Goal: Complete application form

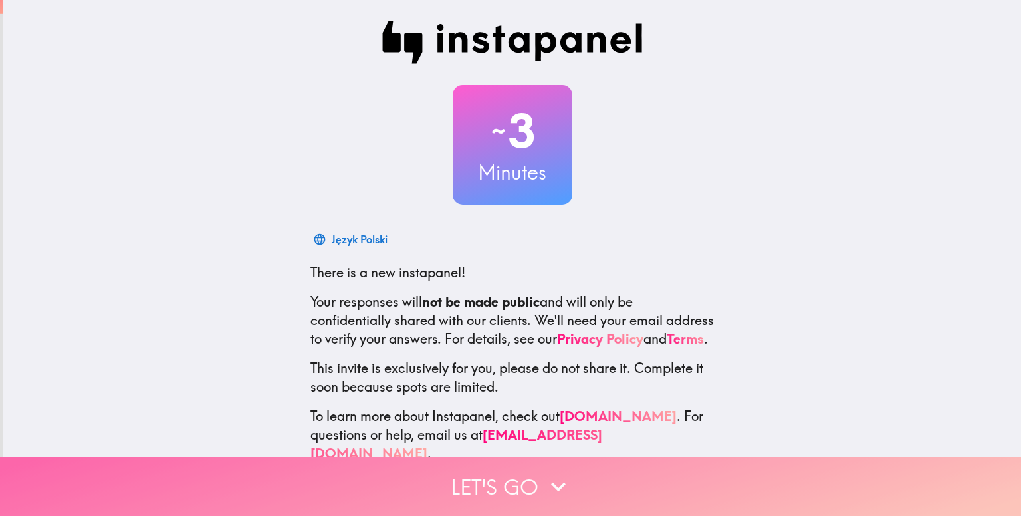
click at [397, 480] on button "Let's go" at bounding box center [510, 486] width 1021 height 59
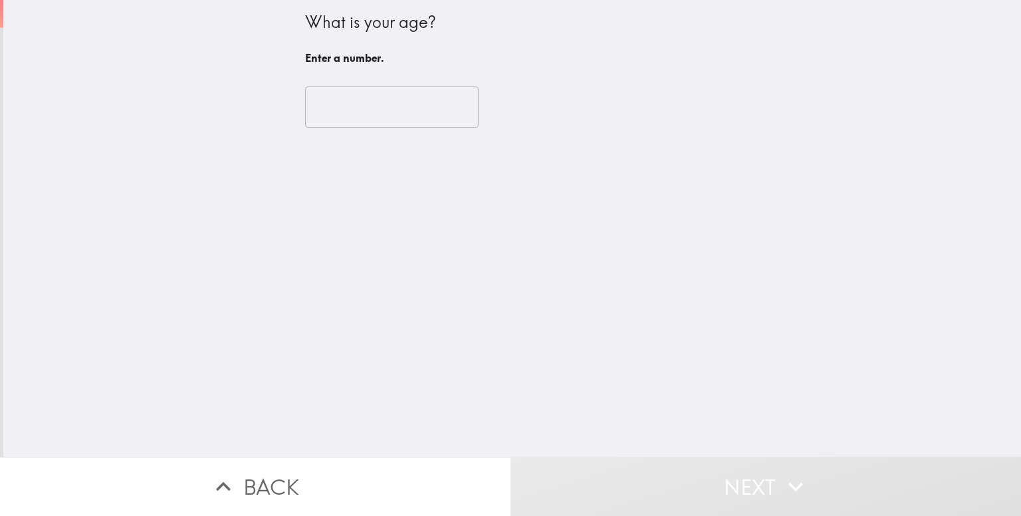
click at [344, 102] on input "number" at bounding box center [392, 106] width 174 height 41
click at [444, 101] on input "1" at bounding box center [392, 106] width 174 height 41
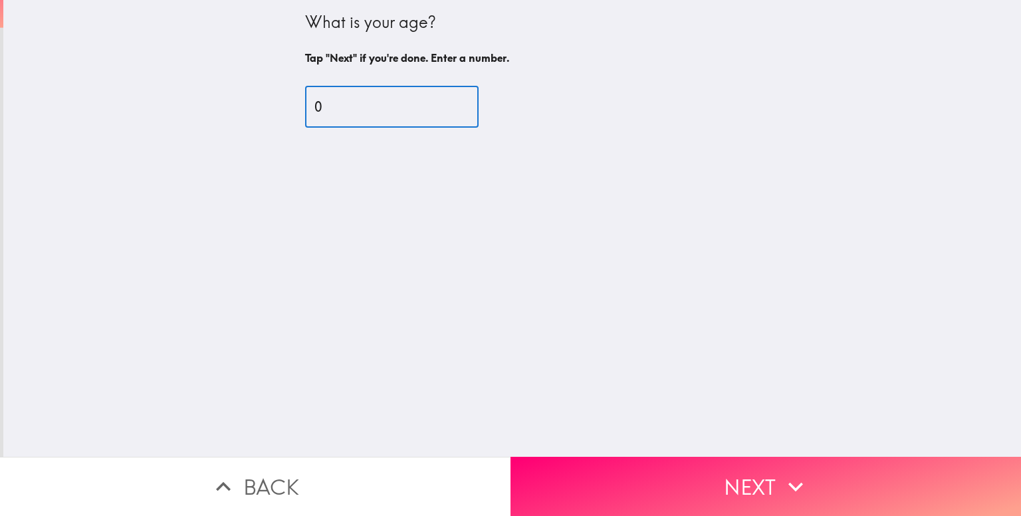
click at [446, 110] on input "0" at bounding box center [392, 106] width 174 height 41
click at [357, 104] on input "0" at bounding box center [392, 106] width 174 height 41
type input "0"
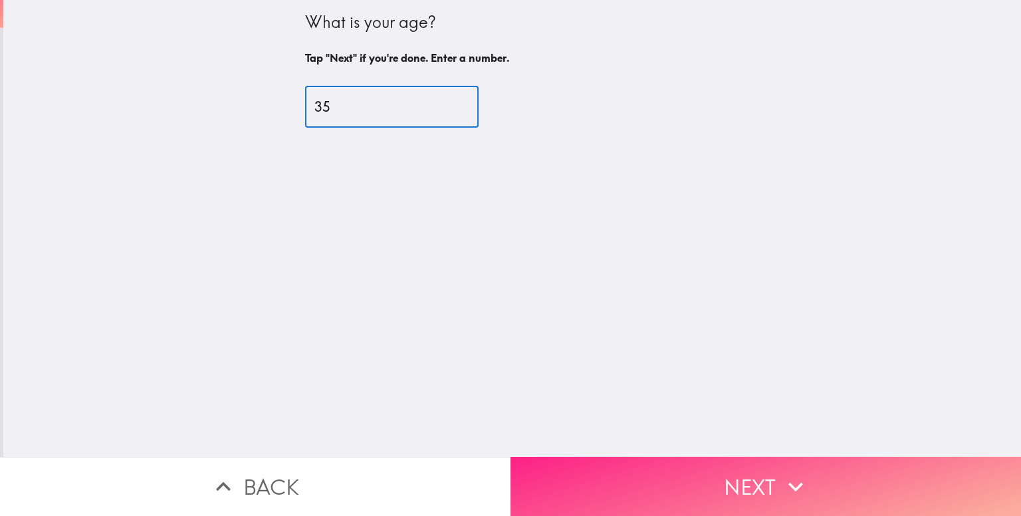
type input "35"
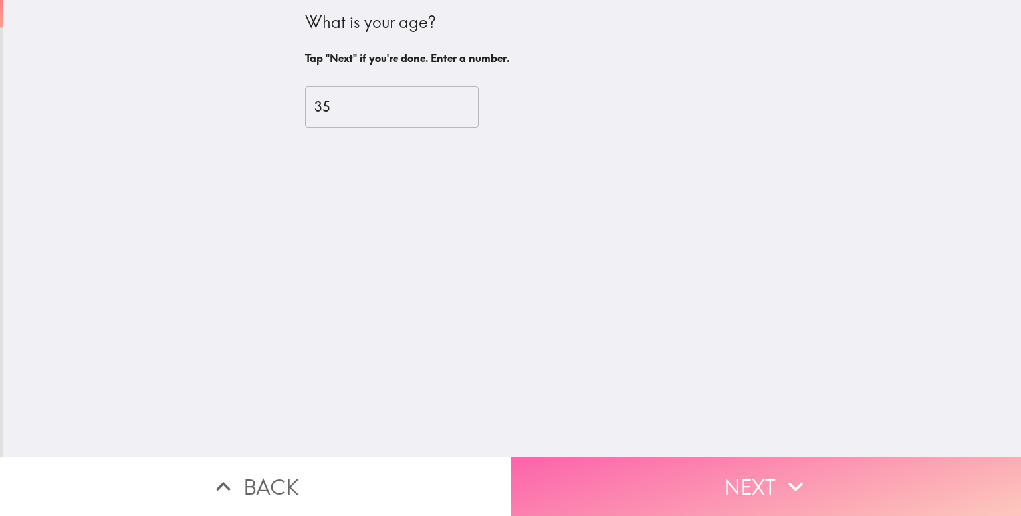
click at [634, 466] on button "Next" at bounding box center [766, 486] width 511 height 59
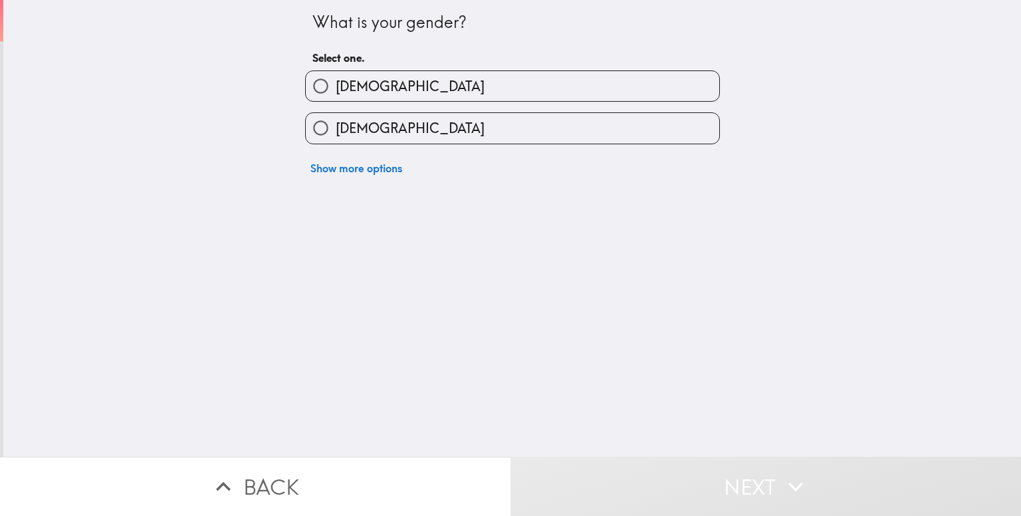
click at [348, 134] on span "[DEMOGRAPHIC_DATA]" at bounding box center [410, 128] width 149 height 19
click at [336, 134] on input "[DEMOGRAPHIC_DATA]" at bounding box center [321, 128] width 30 height 30
radio input "true"
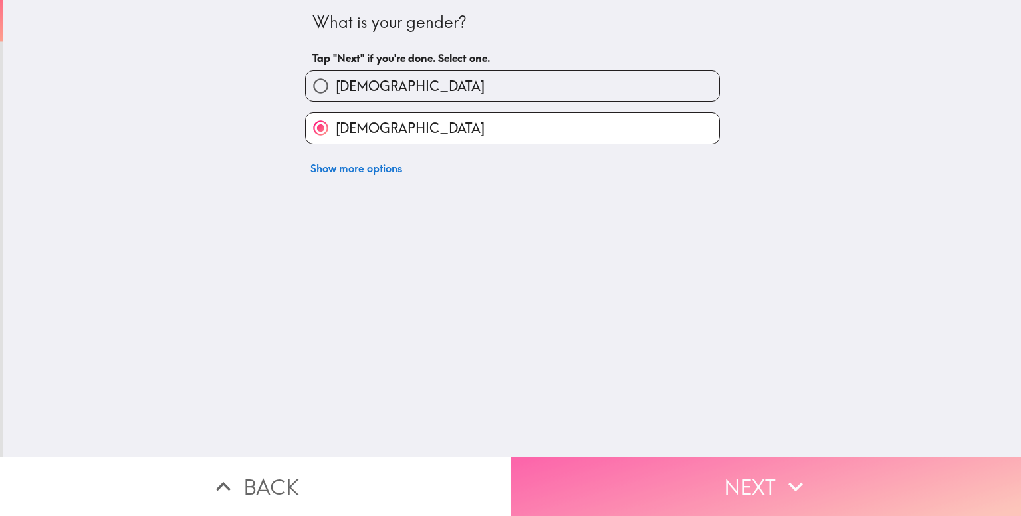
click at [556, 471] on button "Next" at bounding box center [766, 486] width 511 height 59
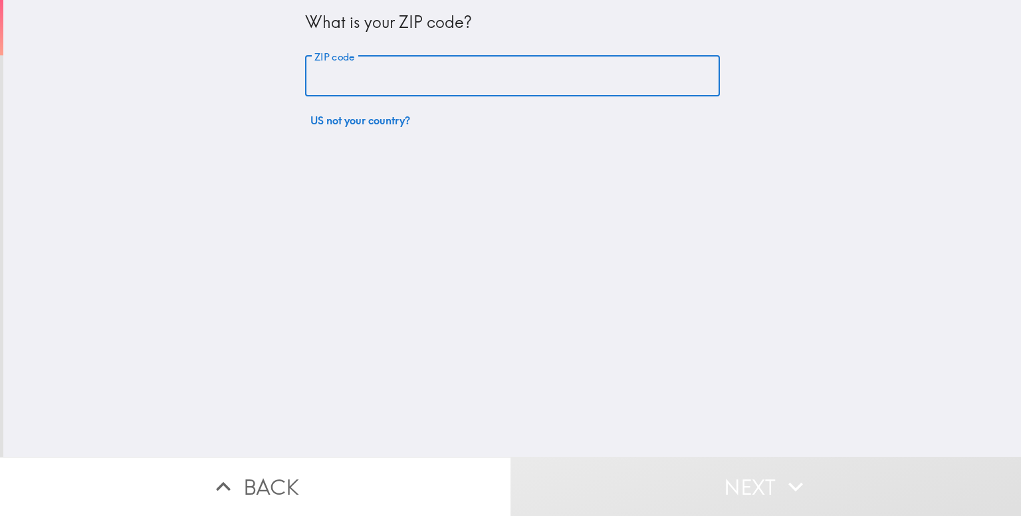
click at [407, 81] on input "ZIP code" at bounding box center [512, 76] width 415 height 41
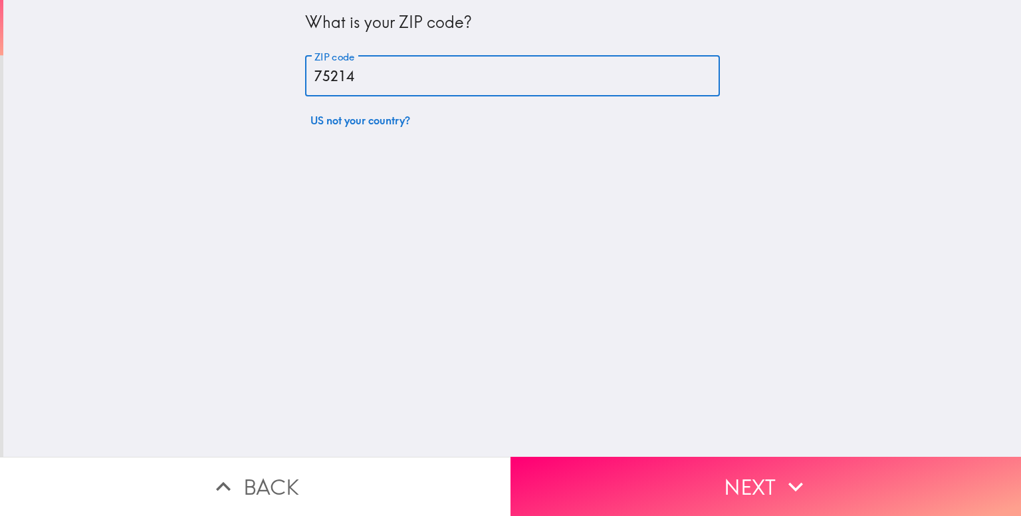
type input "75214"
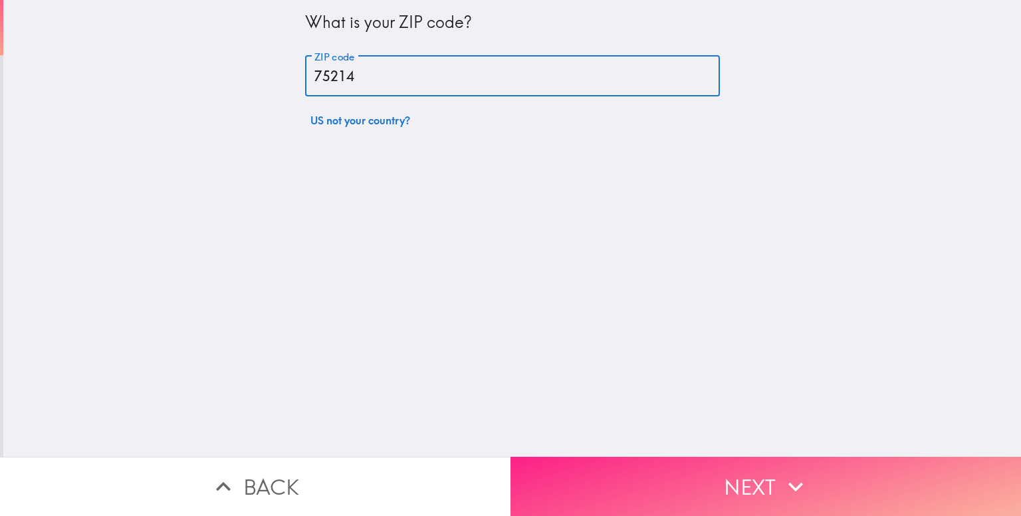
click at [593, 467] on button "Next" at bounding box center [766, 486] width 511 height 59
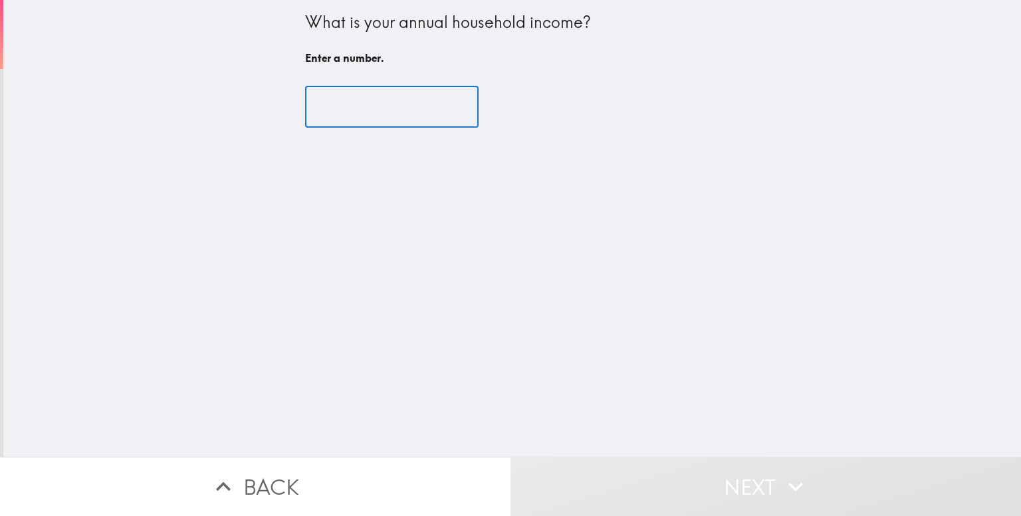
click at [321, 115] on input "number" at bounding box center [392, 106] width 174 height 41
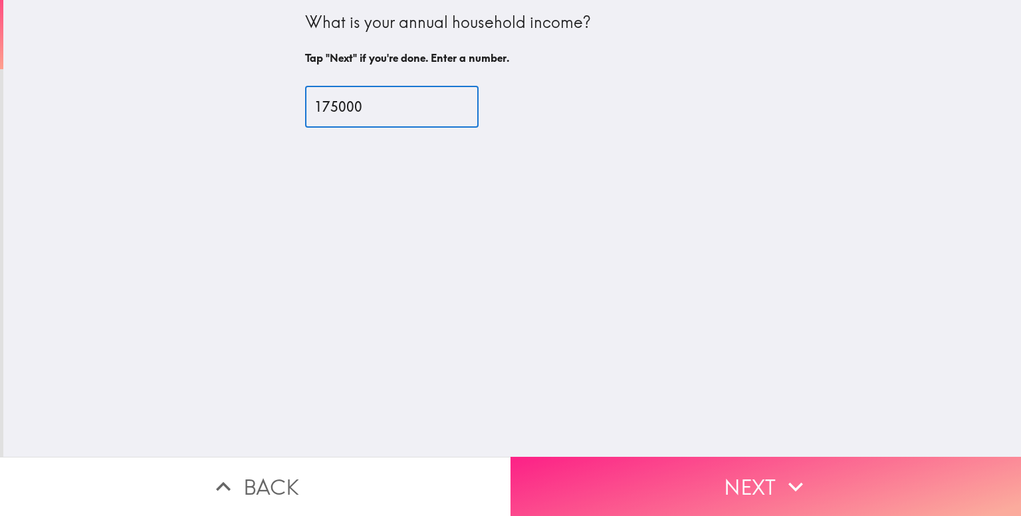
type input "175000"
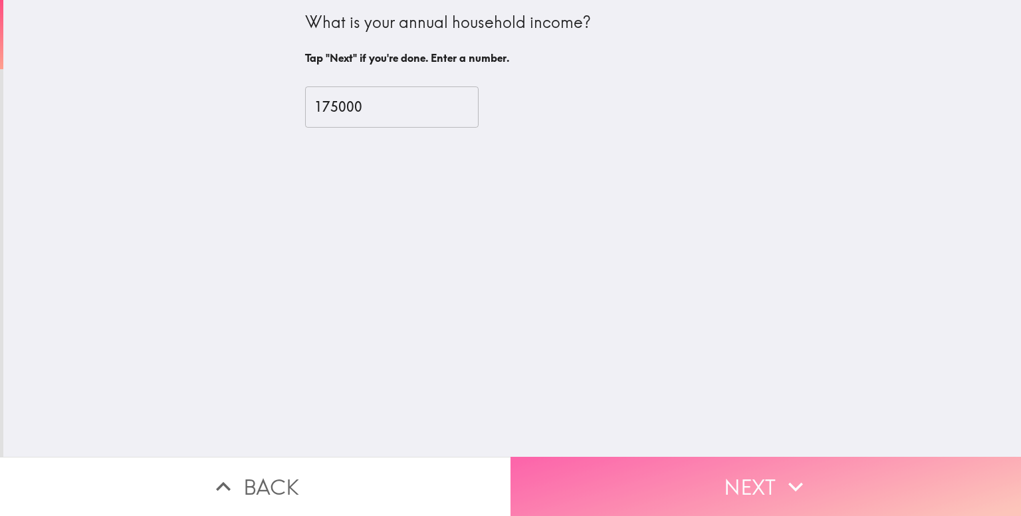
click at [638, 475] on button "Next" at bounding box center [766, 486] width 511 height 59
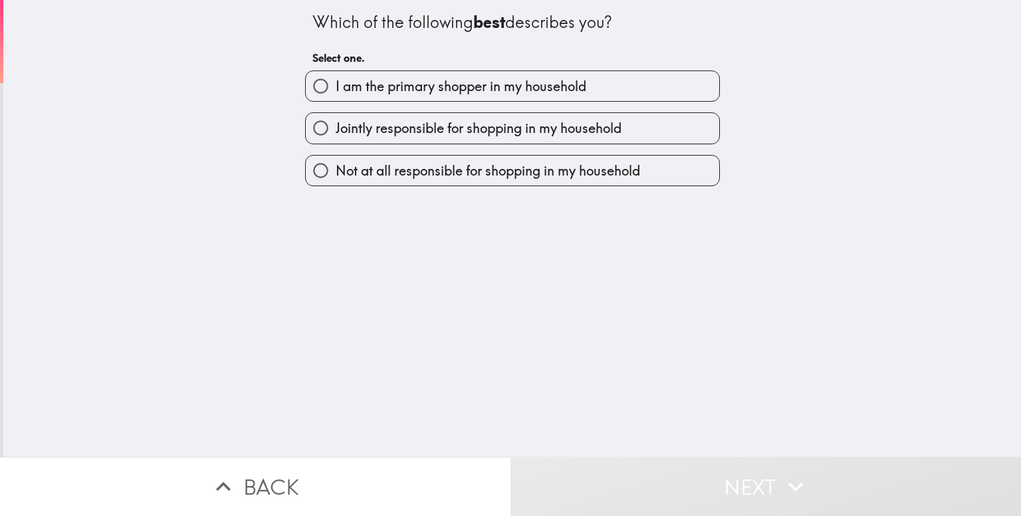
click at [577, 94] on span "I am the primary shopper in my household" at bounding box center [461, 86] width 251 height 19
click at [336, 94] on input "I am the primary shopper in my household" at bounding box center [321, 86] width 30 height 30
radio input "true"
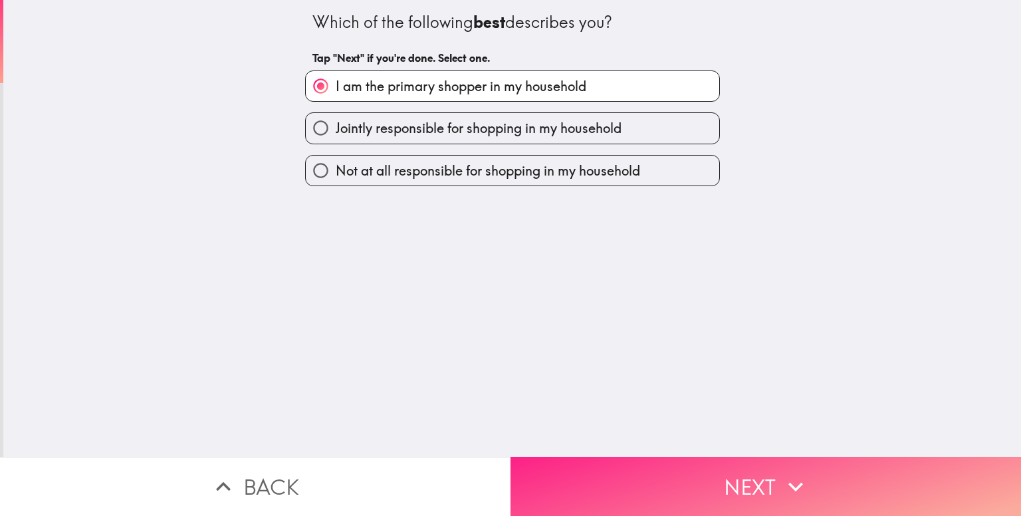
click at [665, 498] on button "Next" at bounding box center [766, 486] width 511 height 59
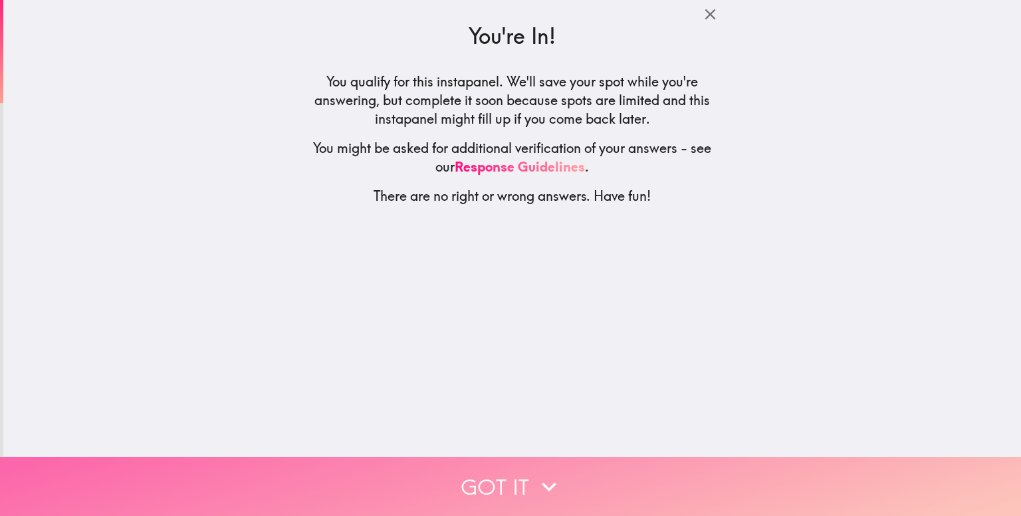
click at [576, 457] on button "Got it" at bounding box center [510, 486] width 1021 height 59
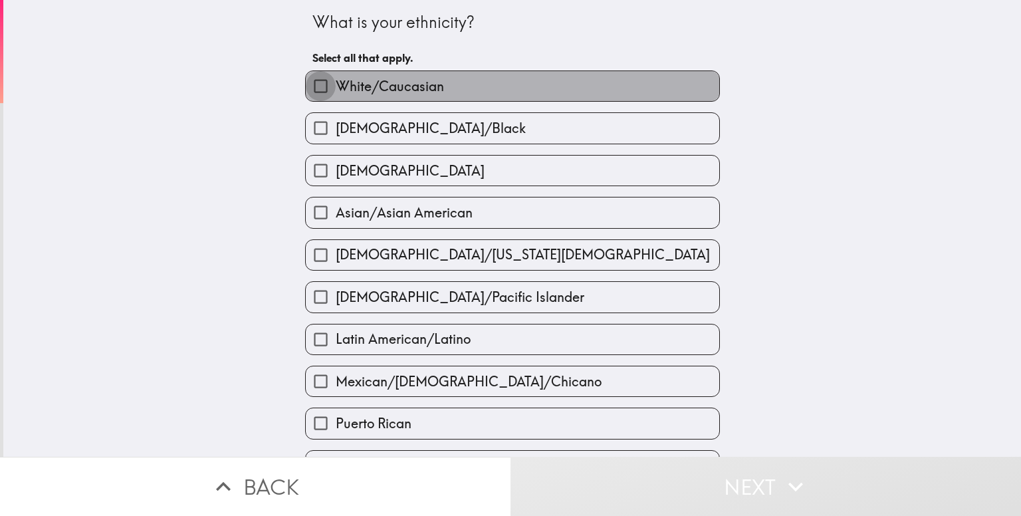
click at [313, 78] on input "White/Caucasian" at bounding box center [321, 86] width 30 height 30
checkbox input "true"
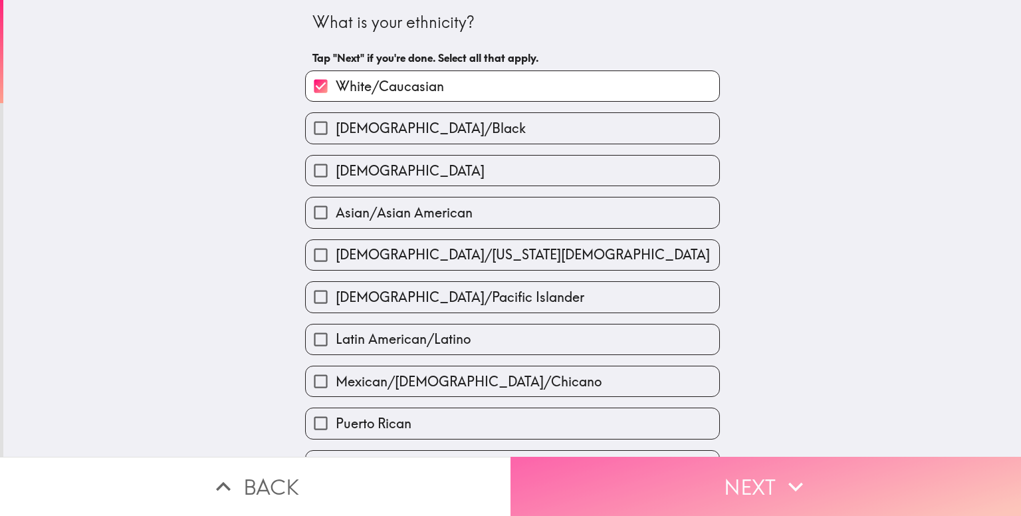
click at [580, 485] on button "Next" at bounding box center [766, 486] width 511 height 59
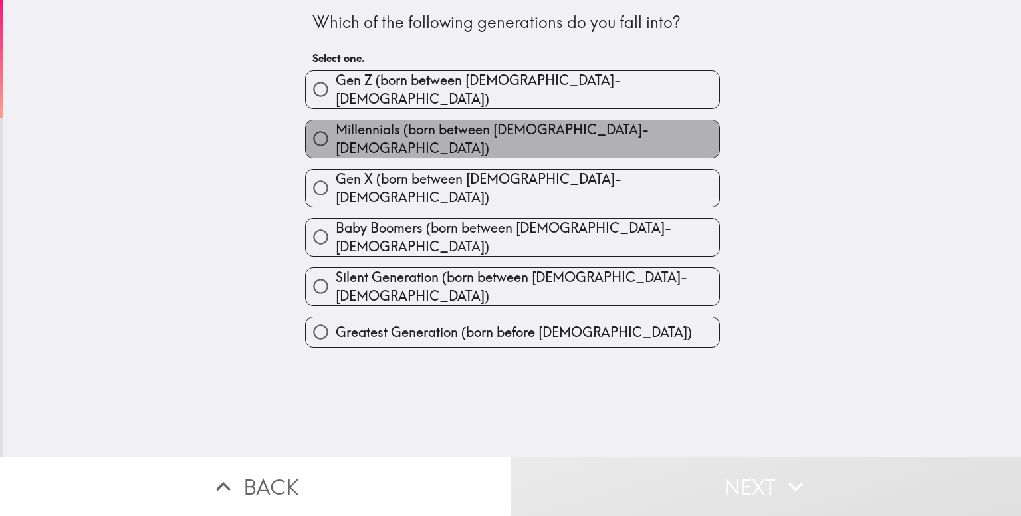
click at [652, 126] on label "Millennials (born between [DEMOGRAPHIC_DATA]-[DEMOGRAPHIC_DATA])" at bounding box center [513, 138] width 414 height 37
click at [336, 126] on input "Millennials (born between [DEMOGRAPHIC_DATA]-[DEMOGRAPHIC_DATA])" at bounding box center [321, 139] width 30 height 30
radio input "true"
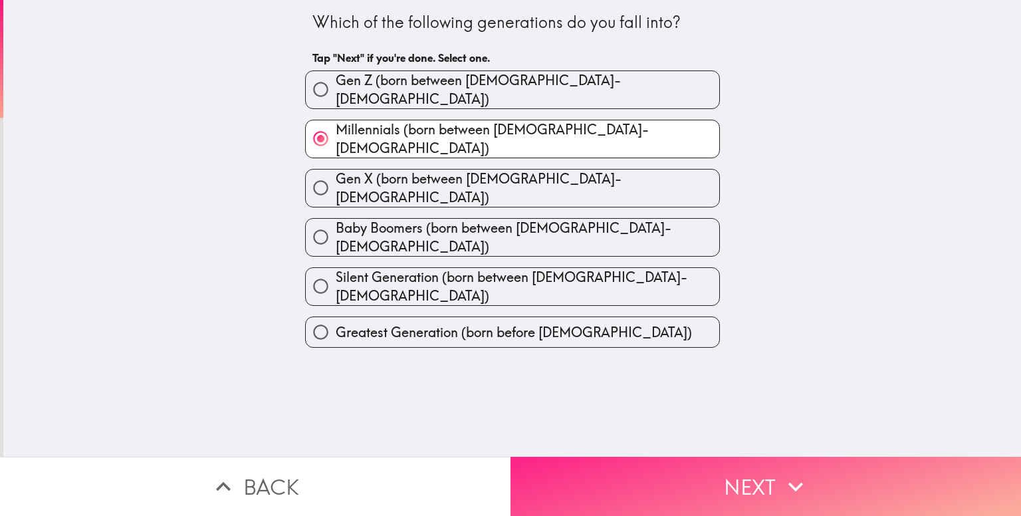
click at [716, 459] on button "Next" at bounding box center [766, 486] width 511 height 59
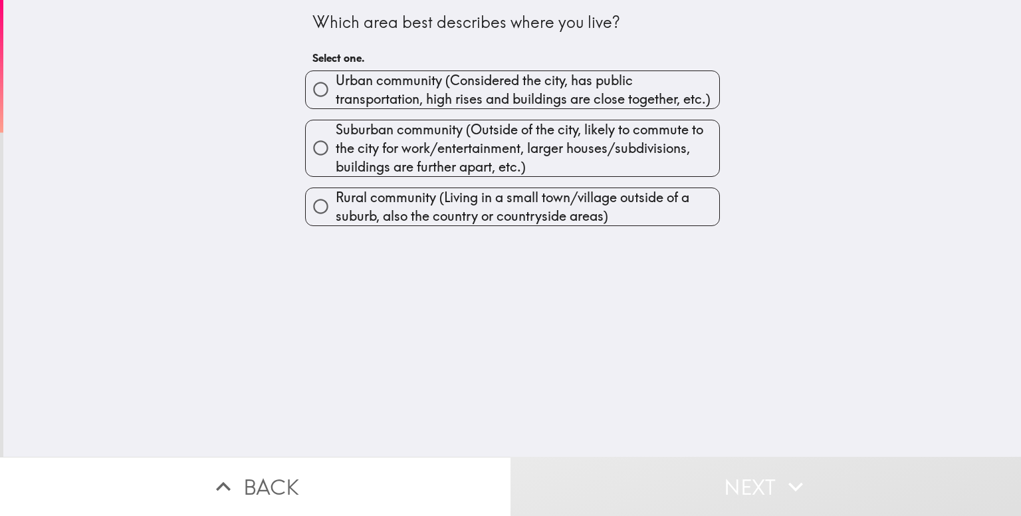
click at [306, 140] on input "Suburban community (Outside of the city, likely to commute to the city for work…" at bounding box center [321, 148] width 30 height 30
radio input "true"
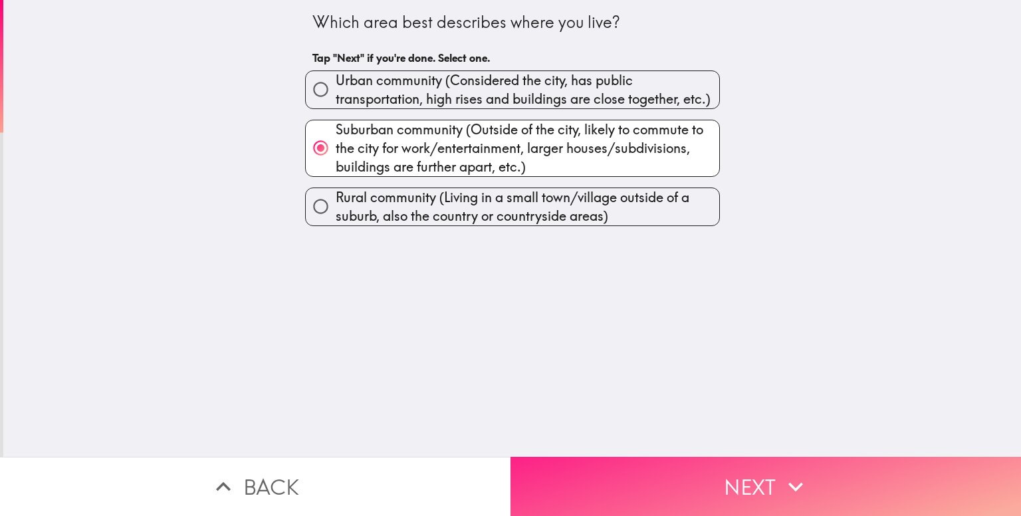
click at [598, 465] on button "Next" at bounding box center [766, 486] width 511 height 59
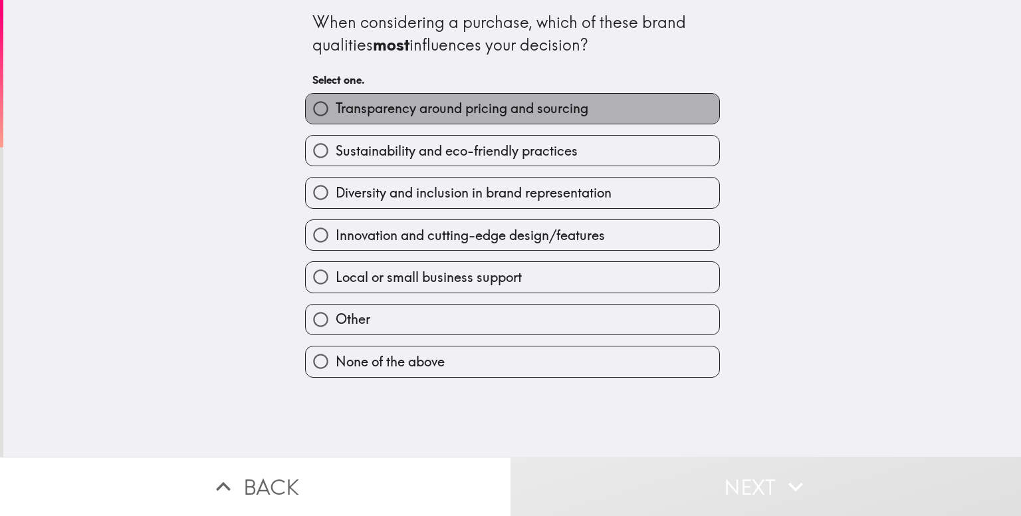
click at [574, 112] on span "Transparency around pricing and sourcing" at bounding box center [462, 108] width 253 height 19
click at [336, 112] on input "Transparency around pricing and sourcing" at bounding box center [321, 109] width 30 height 30
radio input "true"
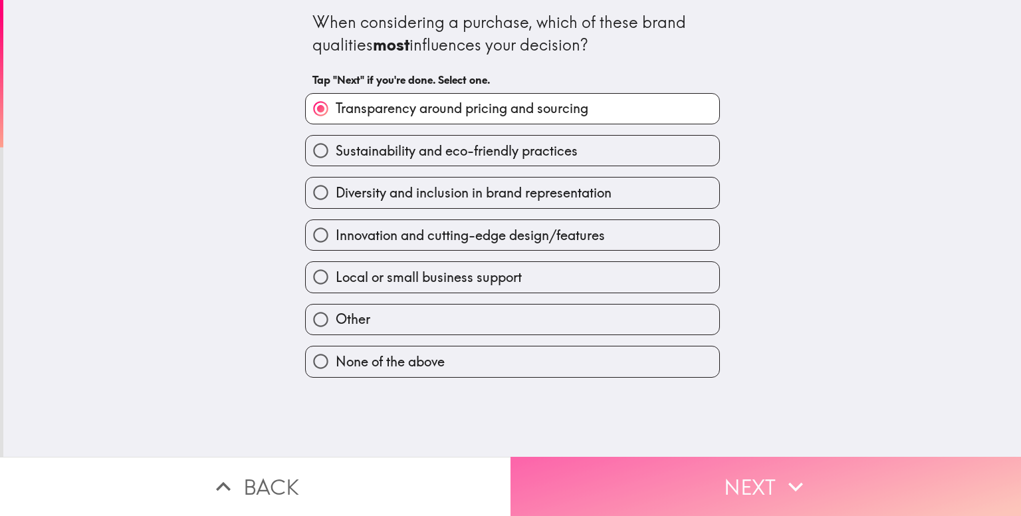
click at [622, 486] on button "Next" at bounding box center [766, 486] width 511 height 59
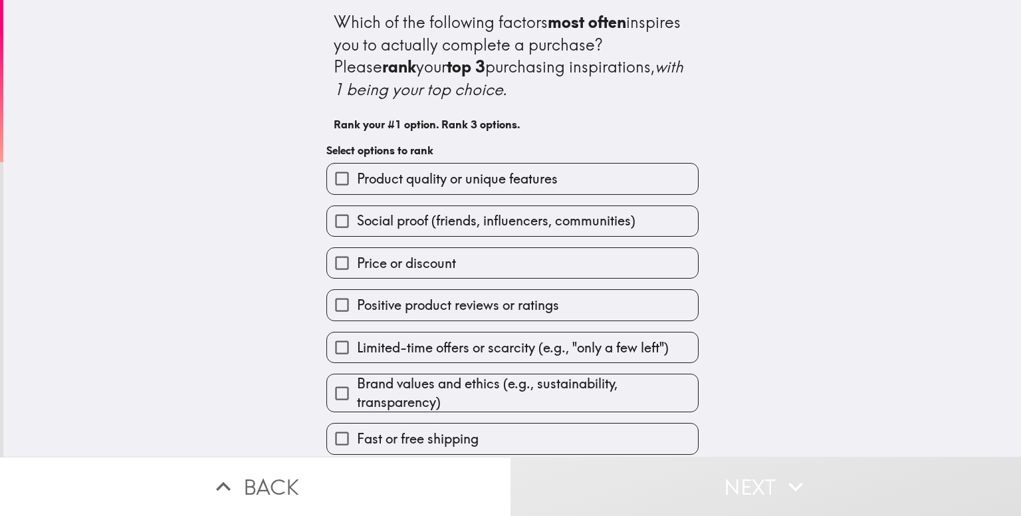
click at [231, 203] on div "Which of the following factors most often inspires you to actually complete a p…" at bounding box center [512, 228] width 1018 height 457
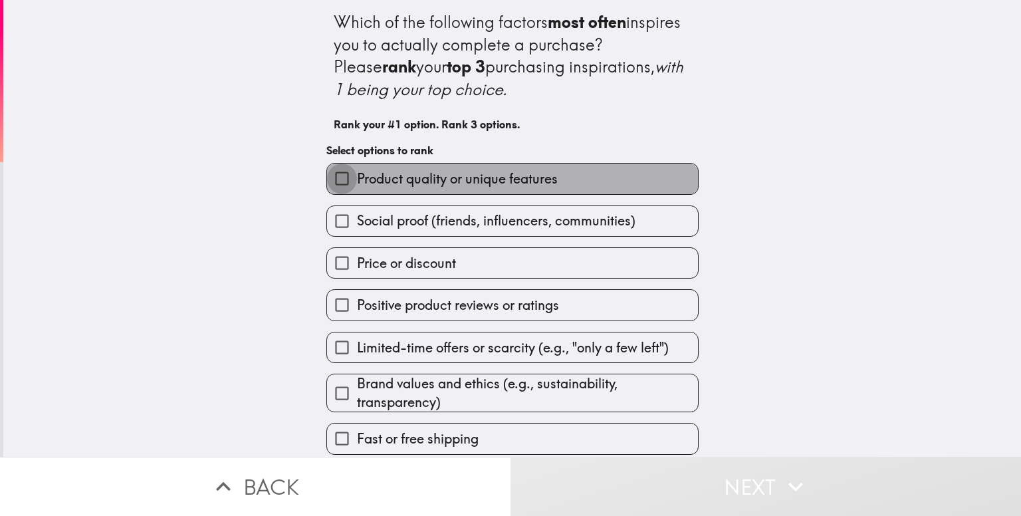
click at [331, 166] on input "Product quality or unique features" at bounding box center [342, 179] width 30 height 30
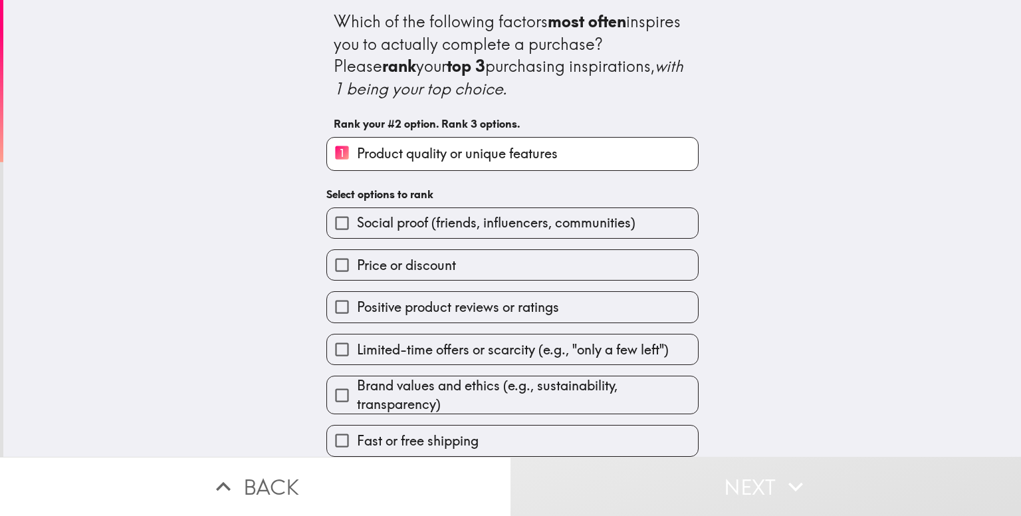
click at [327, 342] on input "Limited-time offers or scarcity (e.g., "only a few left")" at bounding box center [342, 349] width 30 height 30
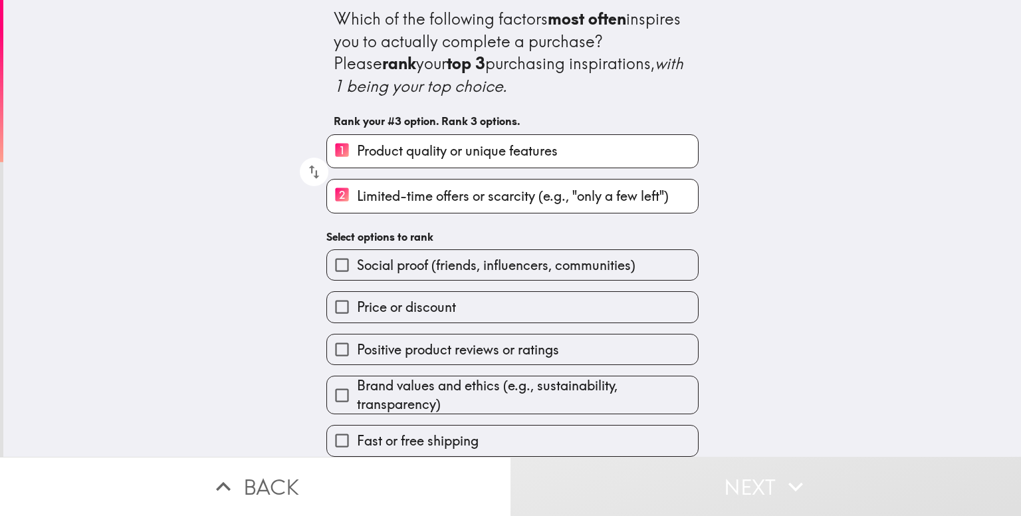
click at [336, 389] on input "Brand values and ethics (e.g., sustainability, transparency)" at bounding box center [342, 395] width 30 height 30
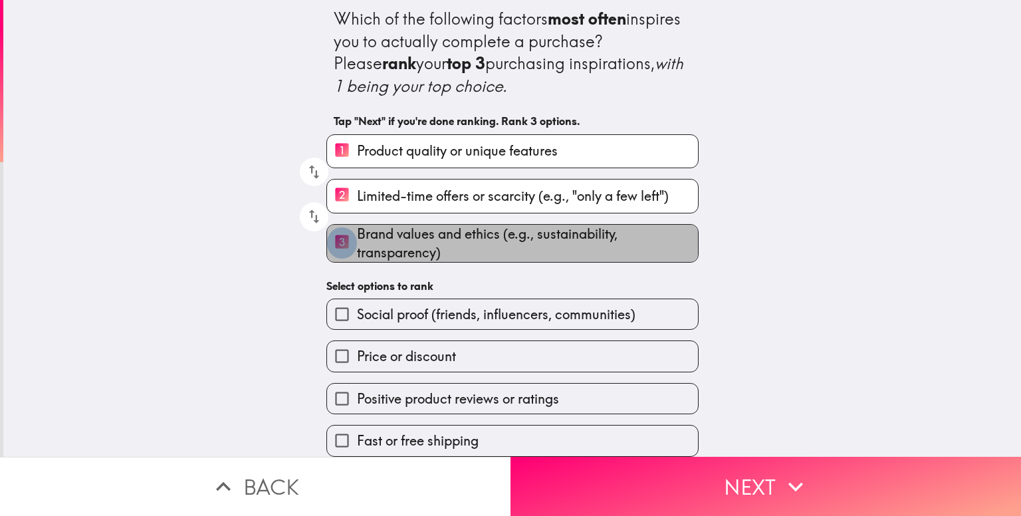
click at [327, 236] on input "3 Brand values and ethics (e.g., sustainability, transparency)" at bounding box center [342, 243] width 30 height 33
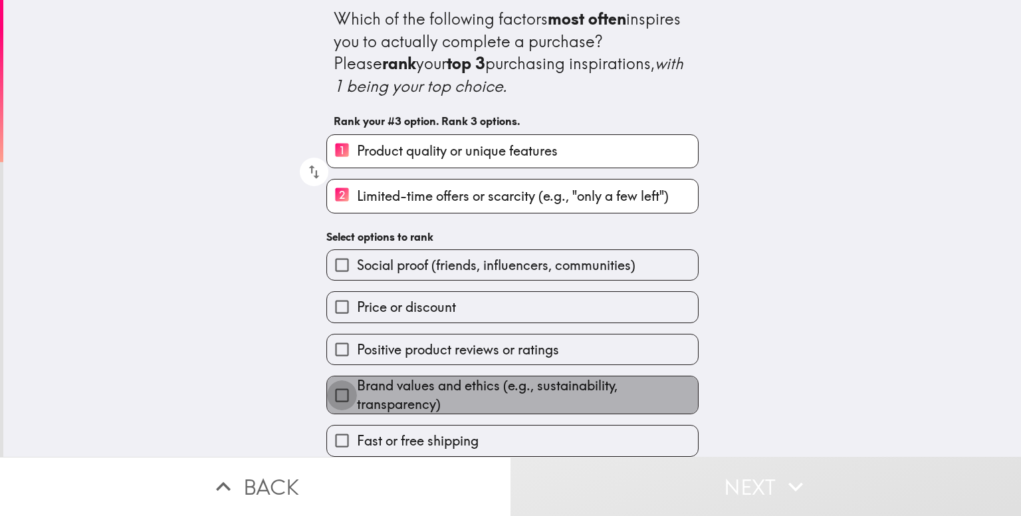
click at [330, 393] on input "Brand values and ethics (e.g., sustainability, transparency)" at bounding box center [342, 395] width 30 height 30
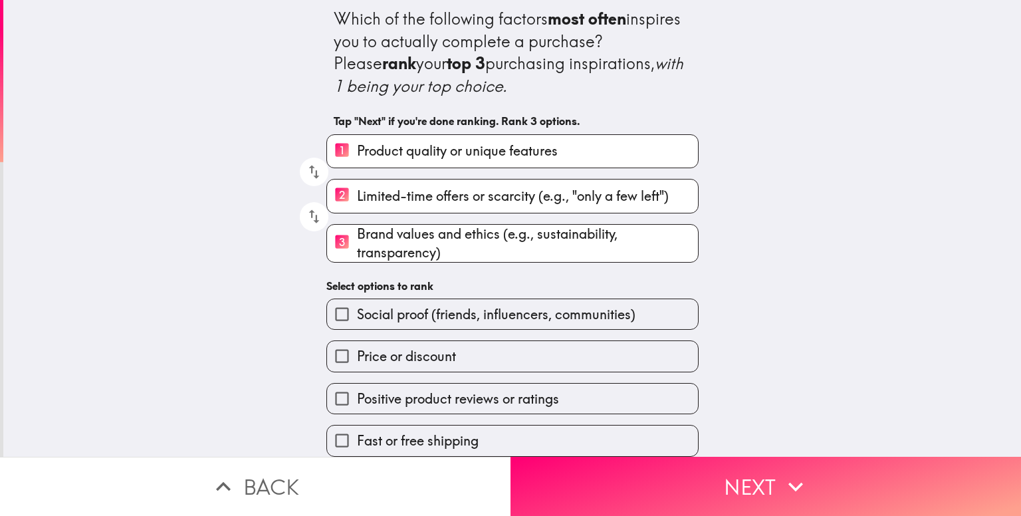
click at [327, 186] on input "2 Limited-time offers or scarcity (e.g., "only a few left")" at bounding box center [342, 196] width 30 height 33
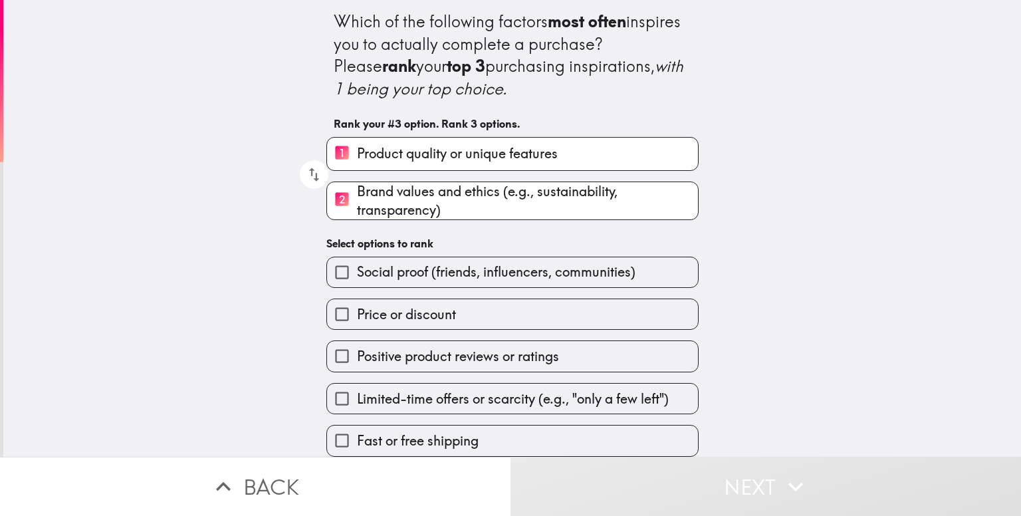
click at [342, 344] on input "Positive product reviews or ratings" at bounding box center [342, 356] width 30 height 30
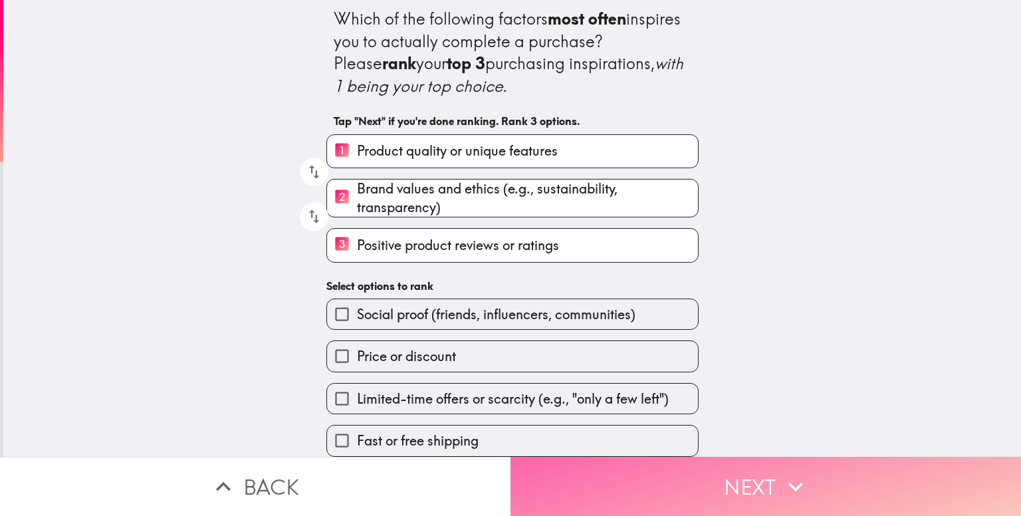
click at [547, 468] on button "Next" at bounding box center [766, 486] width 511 height 59
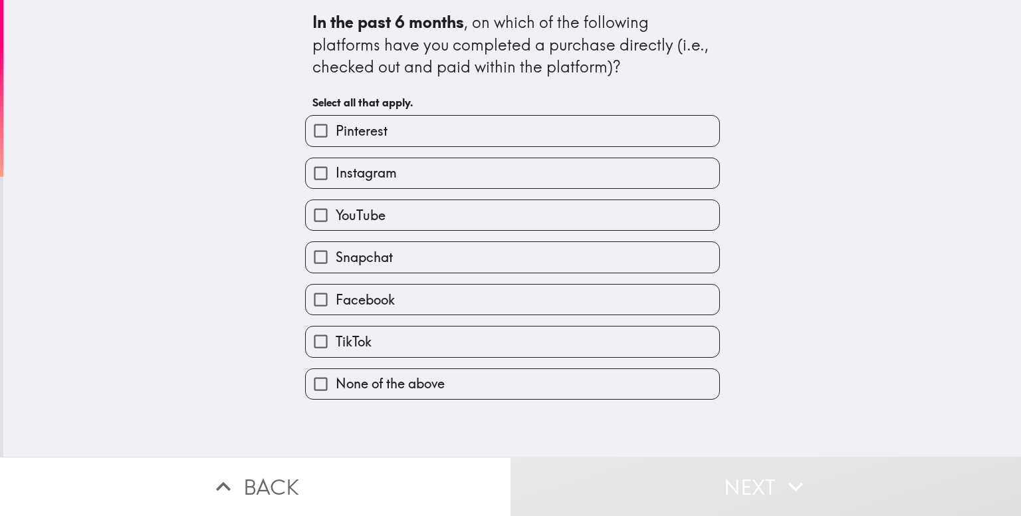
click at [459, 394] on label "None of the above" at bounding box center [513, 384] width 414 height 30
click at [336, 394] on input "None of the above" at bounding box center [321, 384] width 30 height 30
checkbox input "true"
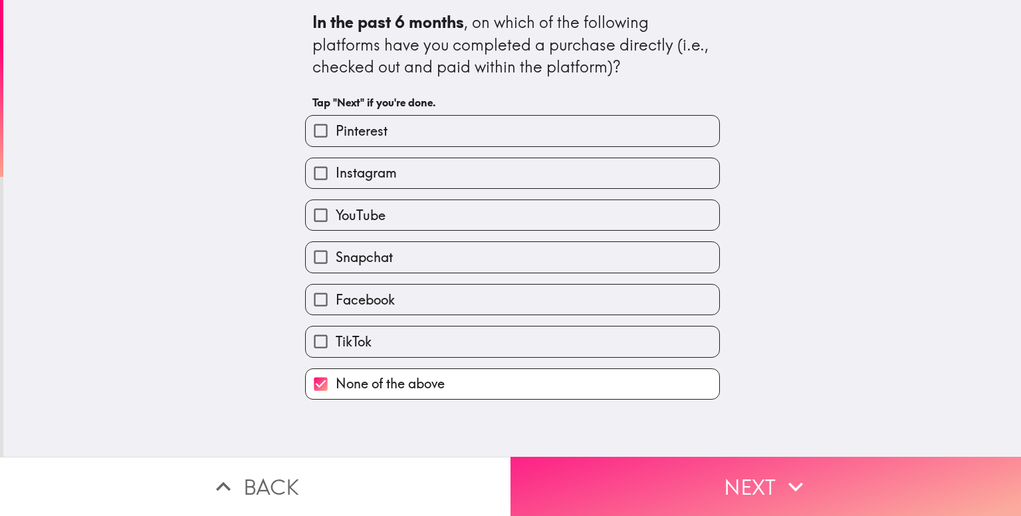
click at [580, 483] on button "Next" at bounding box center [766, 486] width 511 height 59
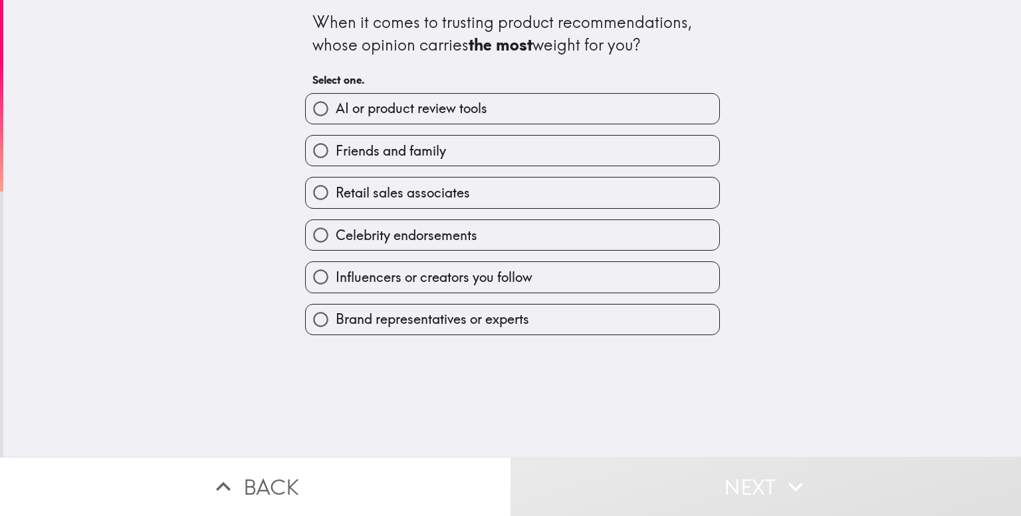
click at [585, 312] on label "Brand representatives or experts" at bounding box center [513, 320] width 414 height 30
click at [336, 312] on input "Brand representatives or experts" at bounding box center [321, 320] width 30 height 30
radio input "true"
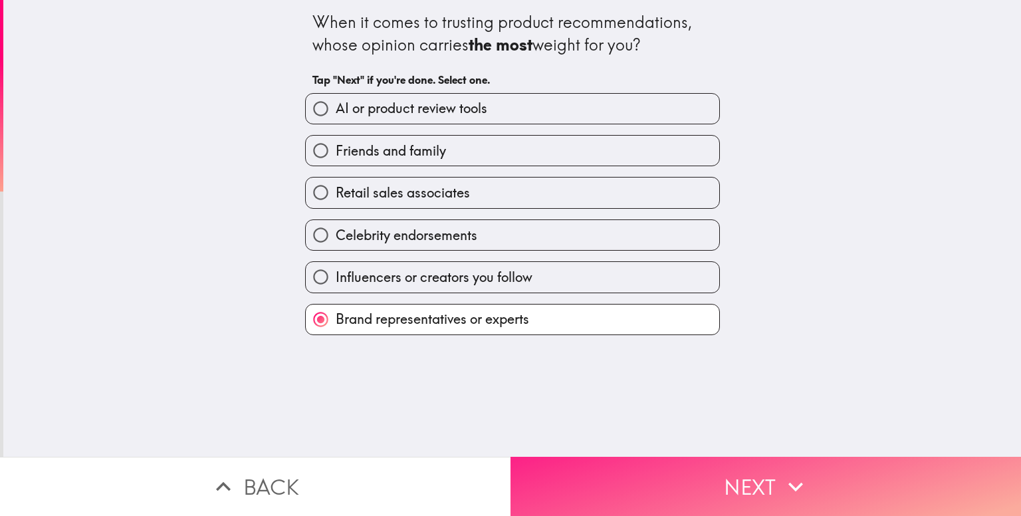
click at [636, 463] on button "Next" at bounding box center [766, 486] width 511 height 59
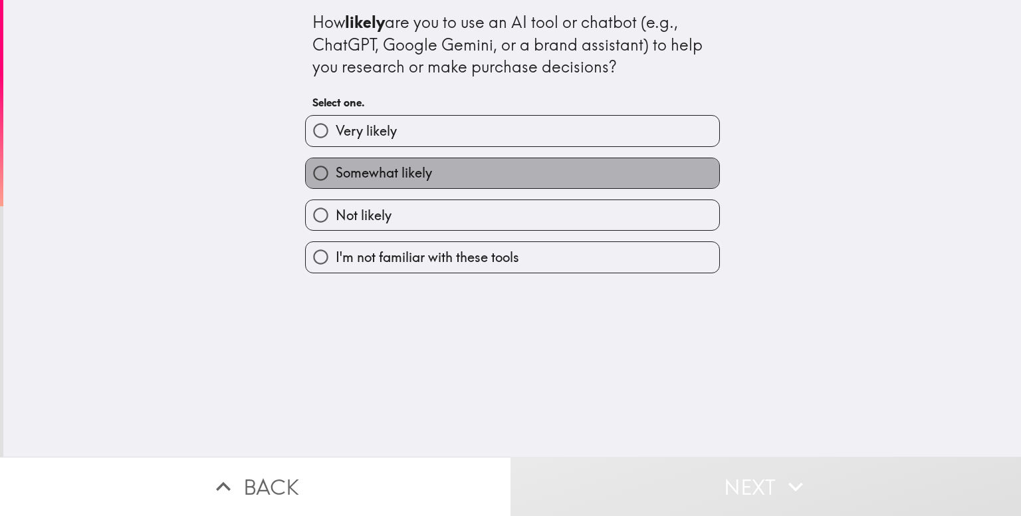
click at [606, 173] on label "Somewhat likely" at bounding box center [513, 173] width 414 height 30
click at [336, 173] on input "Somewhat likely" at bounding box center [321, 173] width 30 height 30
radio input "true"
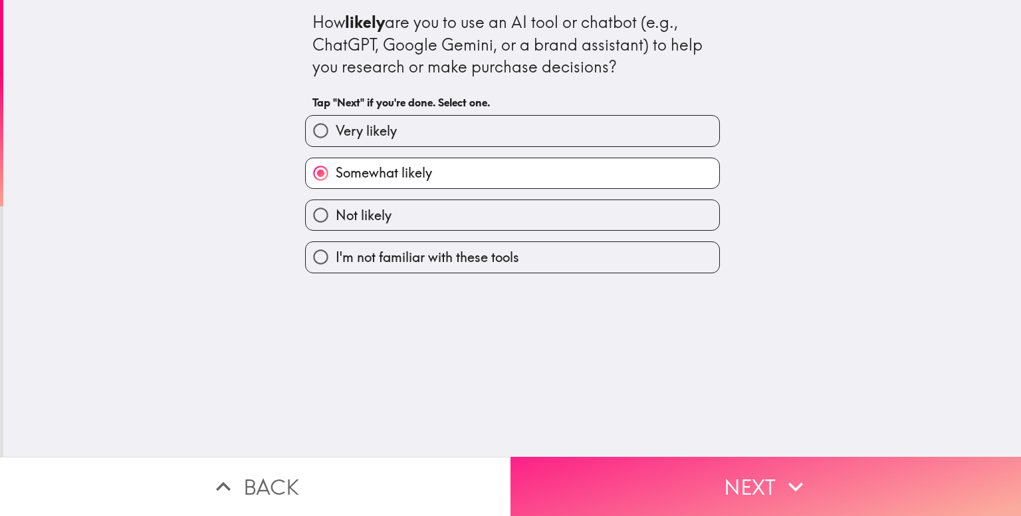
click at [695, 465] on button "Next" at bounding box center [766, 486] width 511 height 59
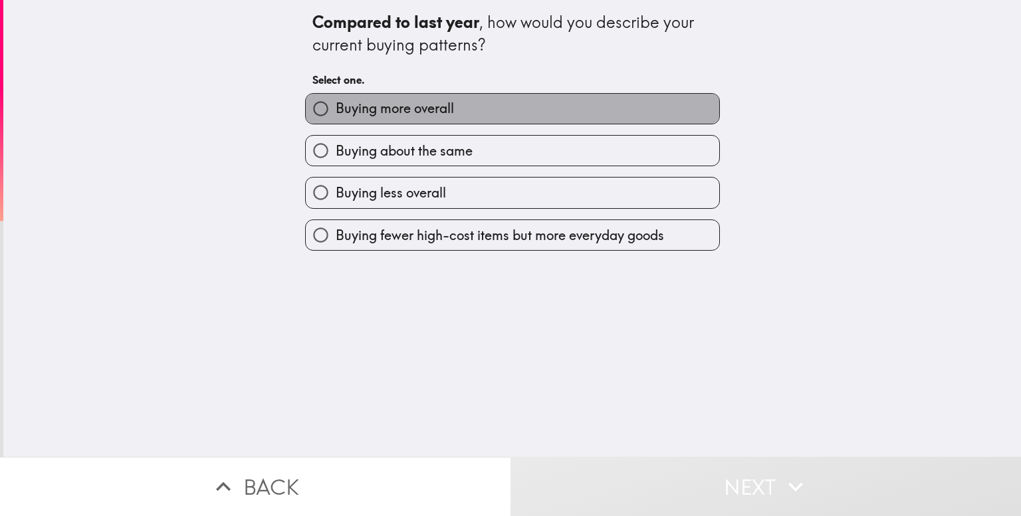
click at [666, 115] on label "Buying more overall" at bounding box center [513, 109] width 414 height 30
click at [336, 115] on input "Buying more overall" at bounding box center [321, 109] width 30 height 30
radio input "true"
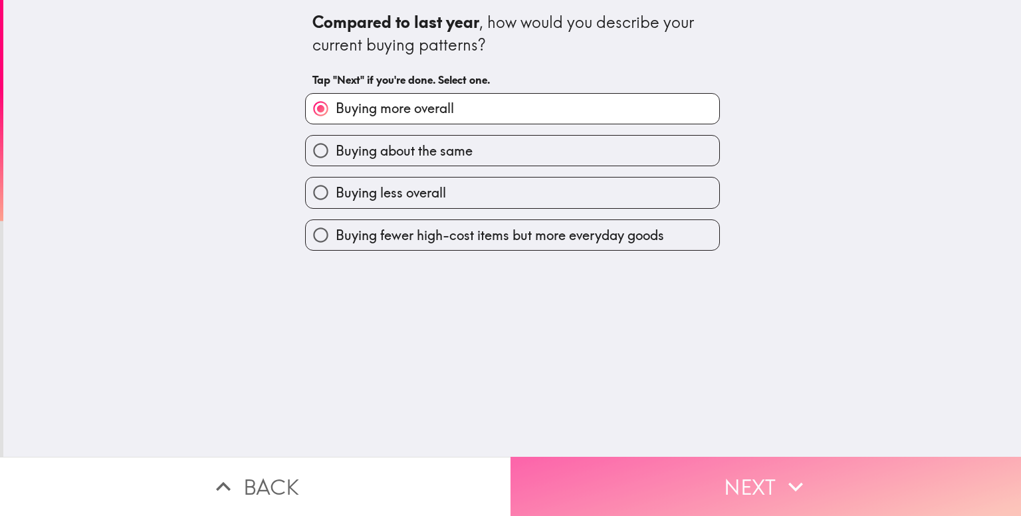
click at [734, 487] on button "Next" at bounding box center [766, 486] width 511 height 59
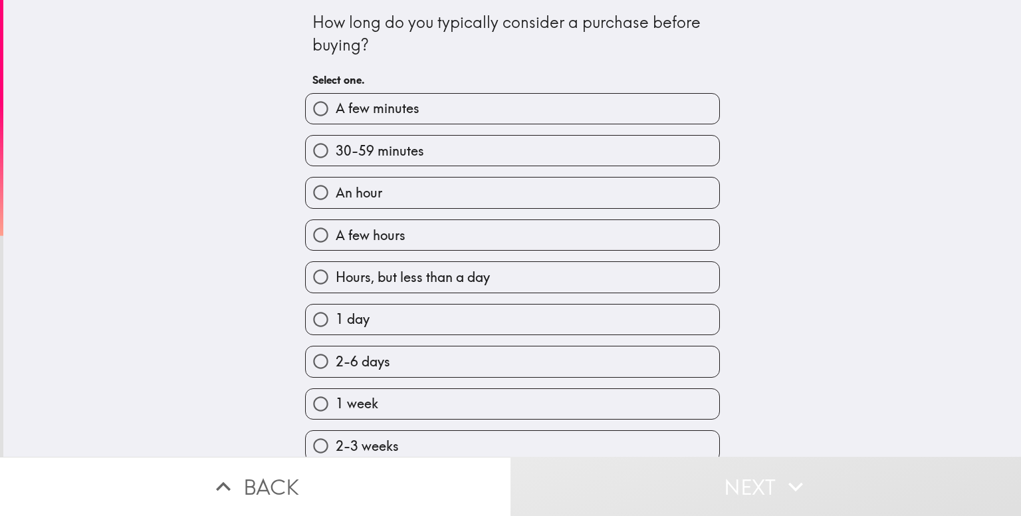
click at [620, 160] on label "30-59 minutes" at bounding box center [513, 151] width 414 height 30
click at [336, 160] on input "30-59 minutes" at bounding box center [321, 151] width 30 height 30
radio input "true"
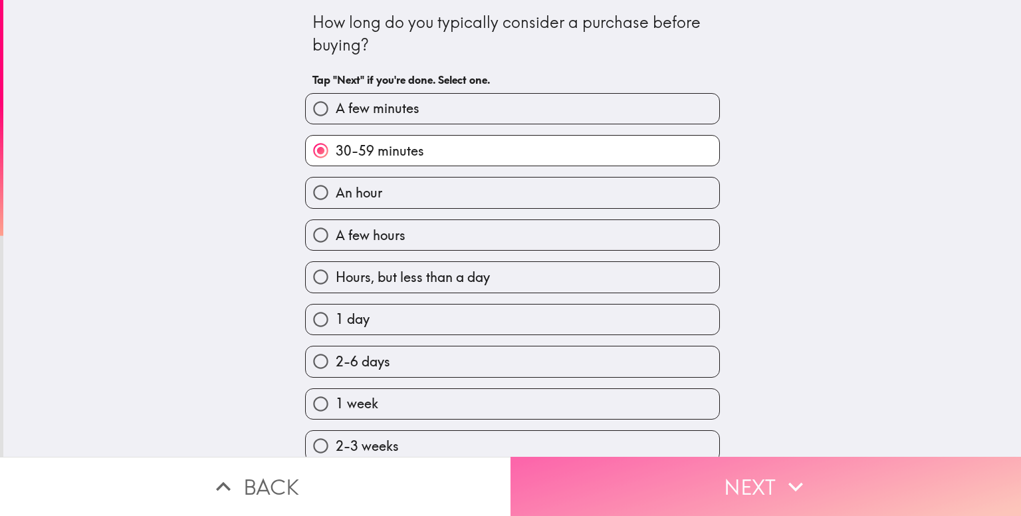
click at [686, 495] on button "Next" at bounding box center [766, 486] width 511 height 59
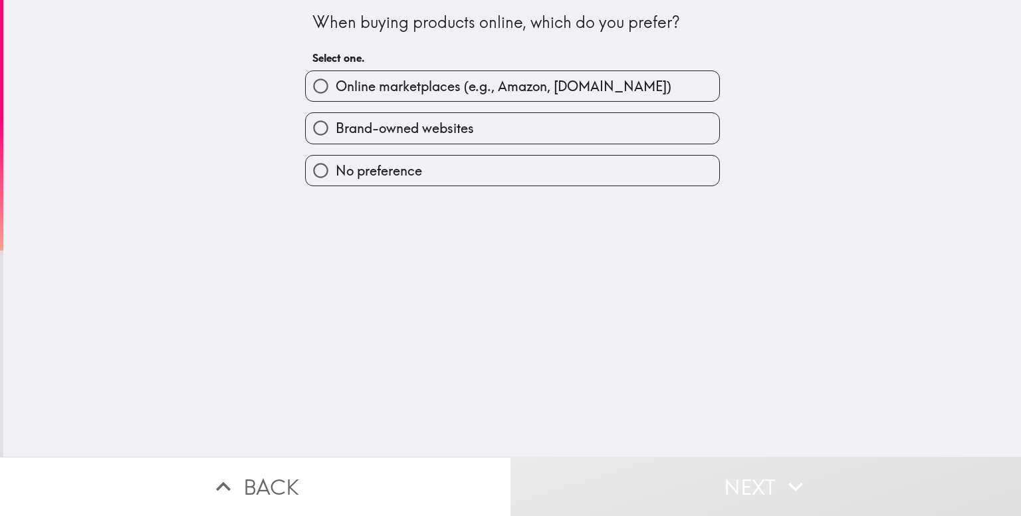
click at [609, 116] on label "Brand-owned websites" at bounding box center [513, 128] width 414 height 30
click at [336, 116] on input "Brand-owned websites" at bounding box center [321, 128] width 30 height 30
radio input "true"
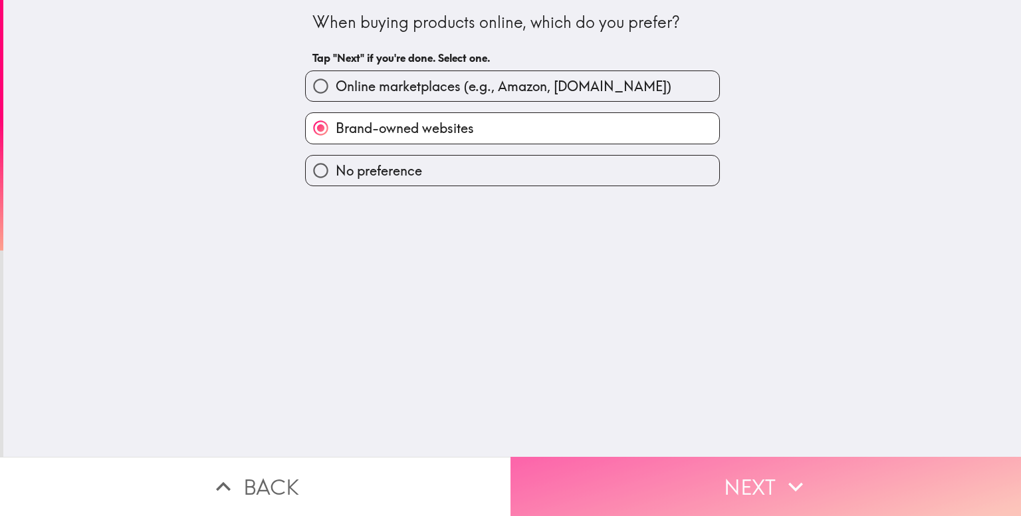
click at [655, 457] on button "Next" at bounding box center [766, 486] width 511 height 59
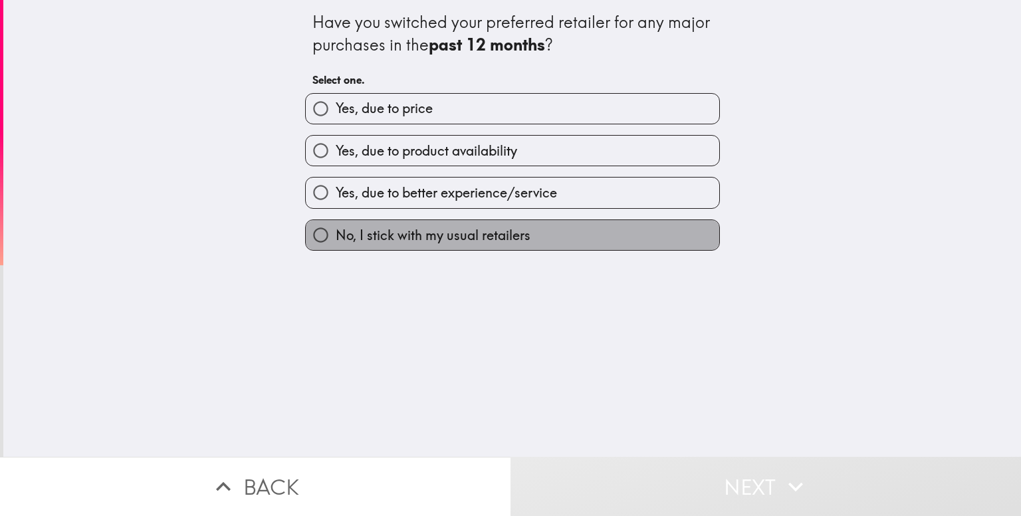
click at [548, 223] on label "No, I stick with my usual retailers" at bounding box center [513, 235] width 414 height 30
click at [336, 223] on input "No, I stick with my usual retailers" at bounding box center [321, 235] width 30 height 30
radio input "true"
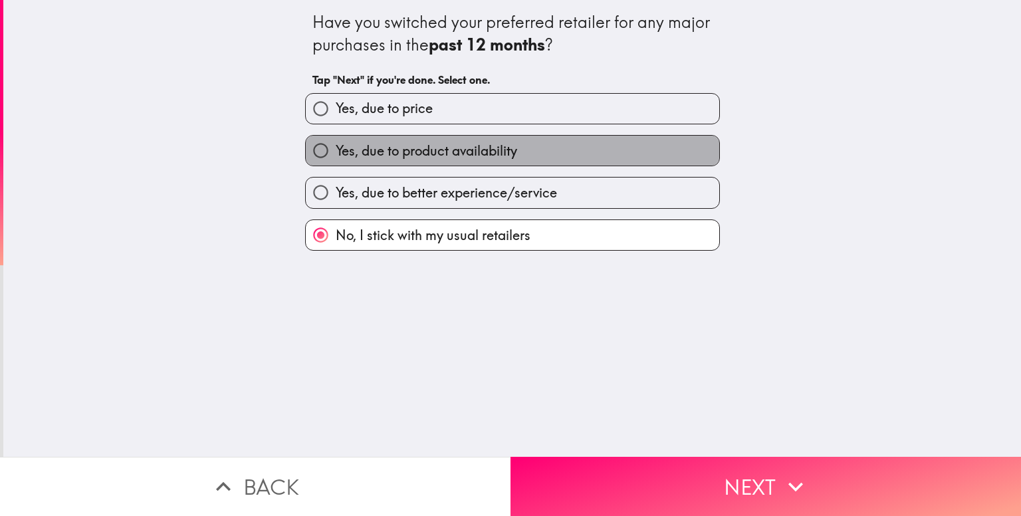
click at [522, 148] on label "Yes, due to product availability" at bounding box center [513, 151] width 414 height 30
click at [336, 148] on input "Yes, due to product availability" at bounding box center [321, 151] width 30 height 30
radio input "true"
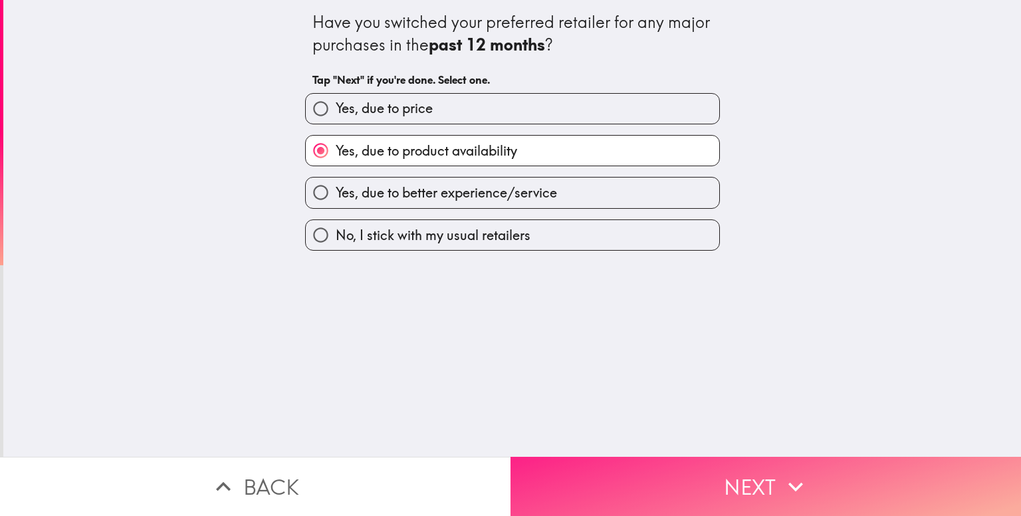
click at [632, 469] on button "Next" at bounding box center [766, 486] width 511 height 59
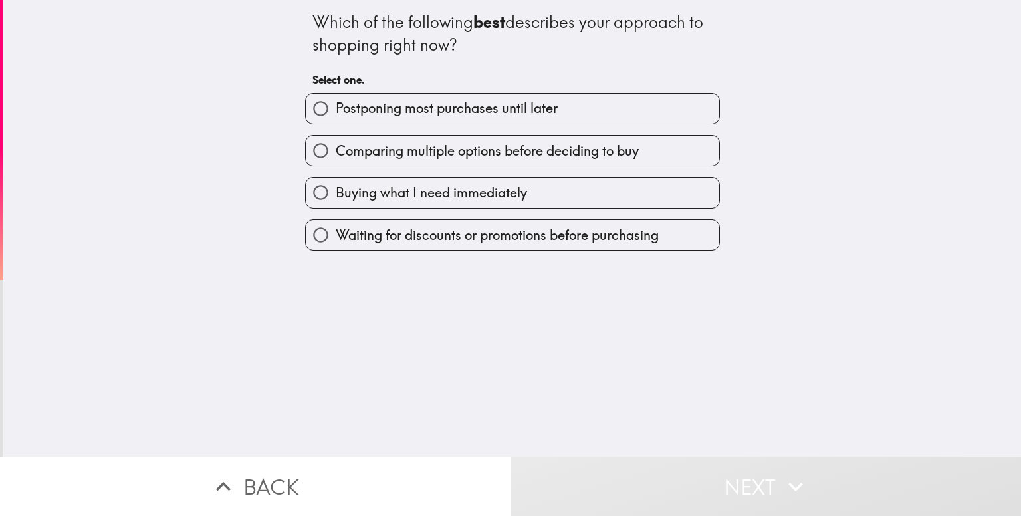
click at [599, 151] on span "Comparing multiple options before deciding to buy" at bounding box center [487, 151] width 303 height 19
click at [336, 151] on input "Comparing multiple options before deciding to buy" at bounding box center [321, 151] width 30 height 30
radio input "true"
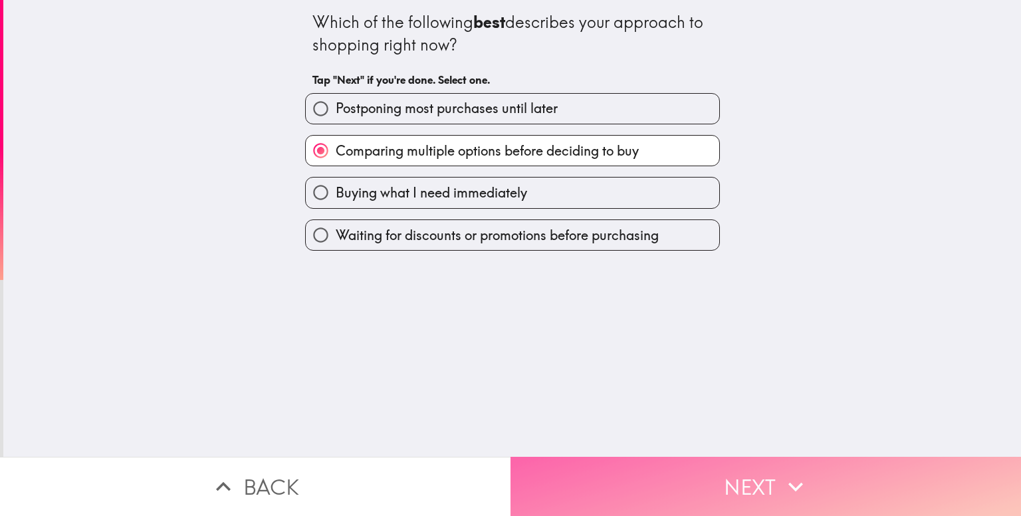
click at [646, 489] on button "Next" at bounding box center [766, 486] width 511 height 59
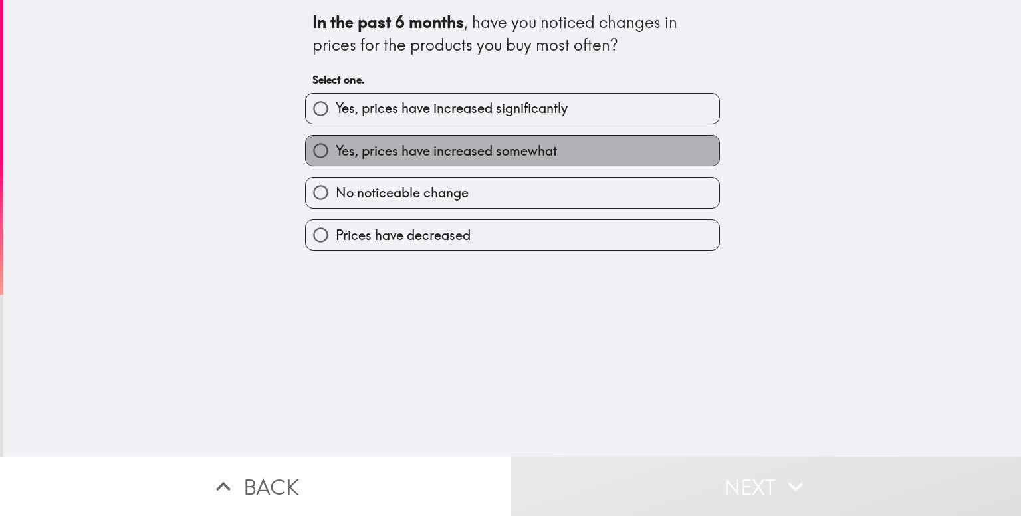
click at [652, 158] on label "Yes, prices have increased somewhat" at bounding box center [513, 151] width 414 height 30
click at [336, 158] on input "Yes, prices have increased somewhat" at bounding box center [321, 151] width 30 height 30
radio input "true"
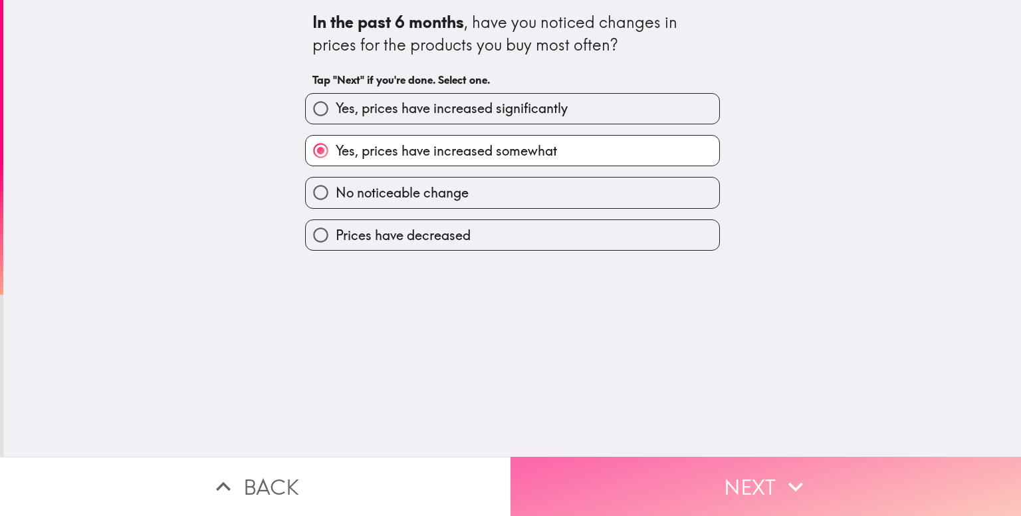
click at [697, 461] on button "Next" at bounding box center [766, 486] width 511 height 59
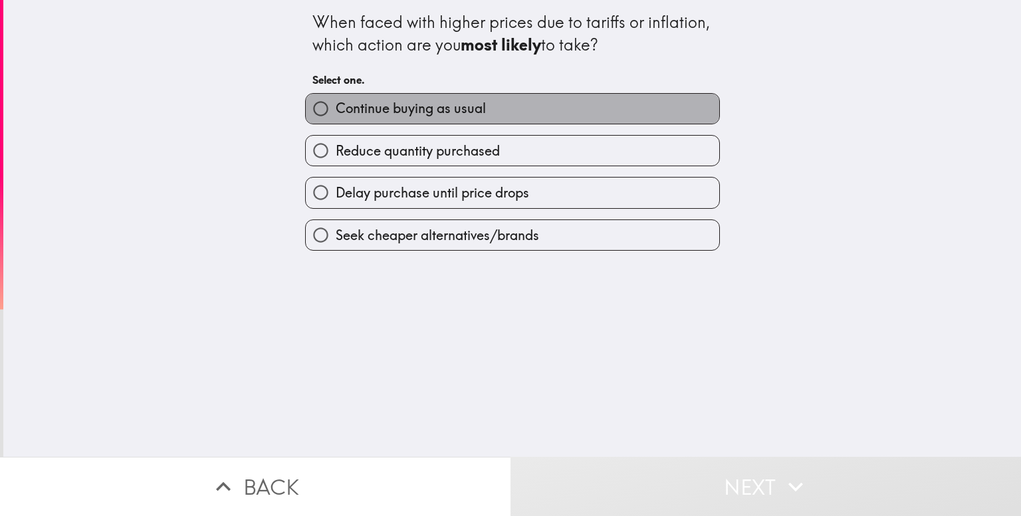
click at [572, 94] on label "Continue buying as usual" at bounding box center [513, 109] width 414 height 30
click at [336, 94] on input "Continue buying as usual" at bounding box center [321, 109] width 30 height 30
radio input "true"
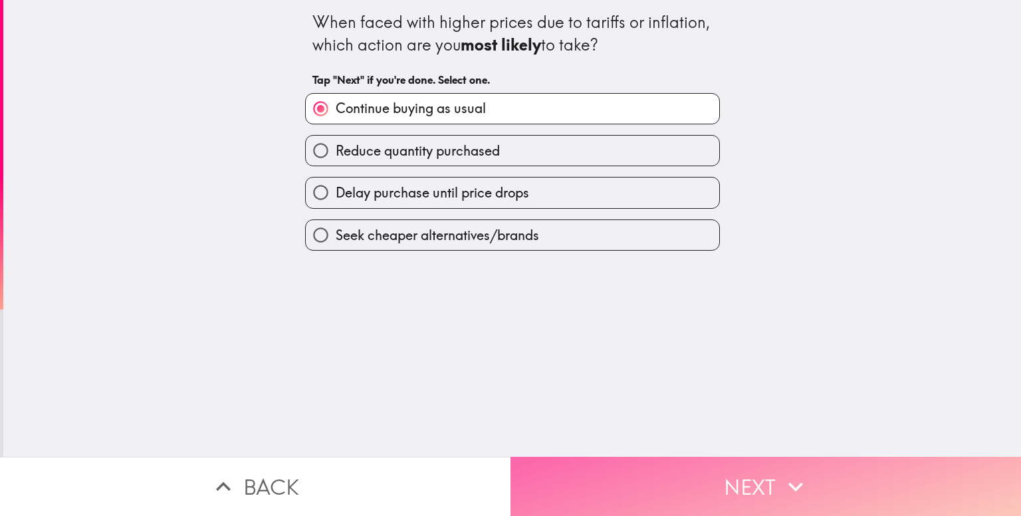
click at [683, 479] on button "Next" at bounding box center [766, 486] width 511 height 59
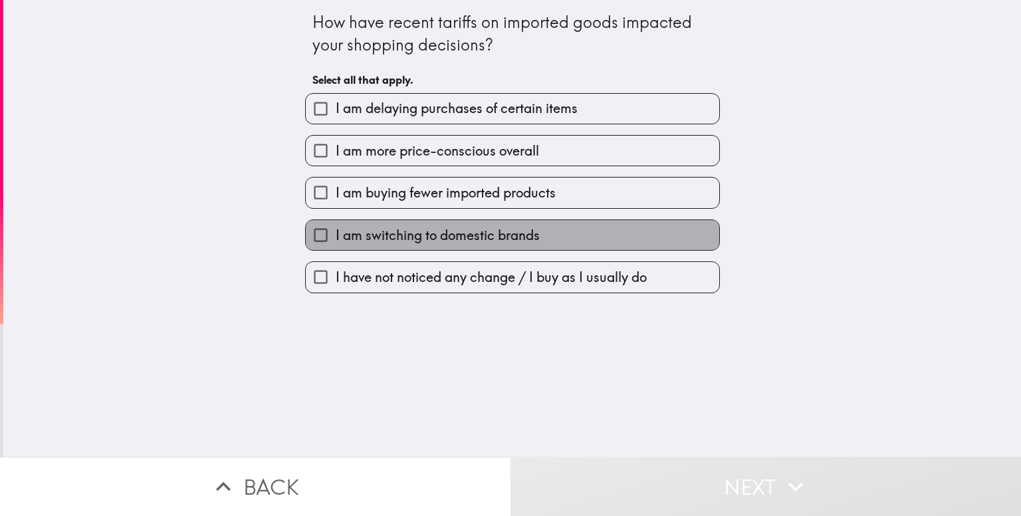
click at [658, 230] on label "I am switching to domestic brands" at bounding box center [513, 235] width 414 height 30
click at [336, 230] on input "I am switching to domestic brands" at bounding box center [321, 235] width 30 height 30
checkbox input "true"
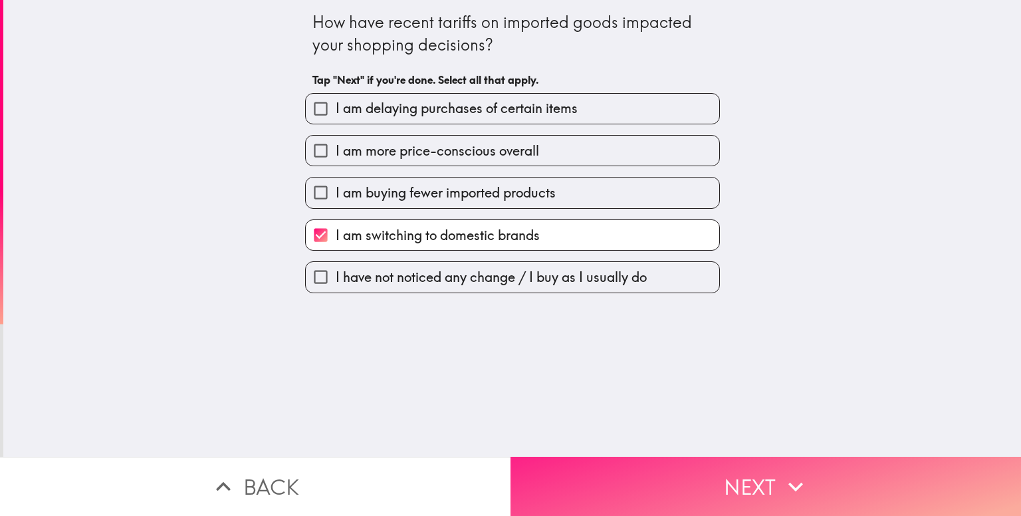
click at [683, 458] on button "Next" at bounding box center [766, 486] width 511 height 59
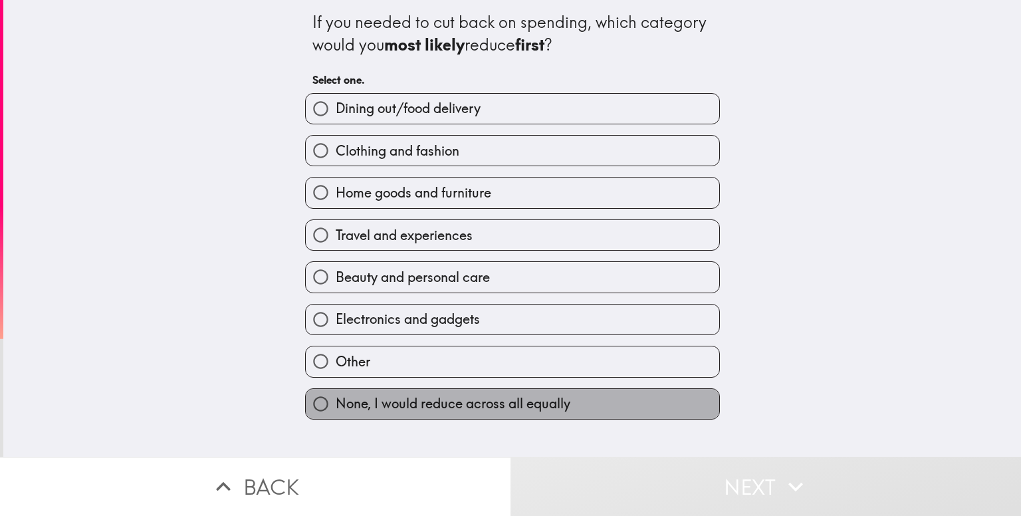
click at [539, 394] on span "None, I would reduce across all equally" at bounding box center [453, 403] width 235 height 19
click at [336, 392] on input "None, I would reduce across all equally" at bounding box center [321, 404] width 30 height 30
radio input "true"
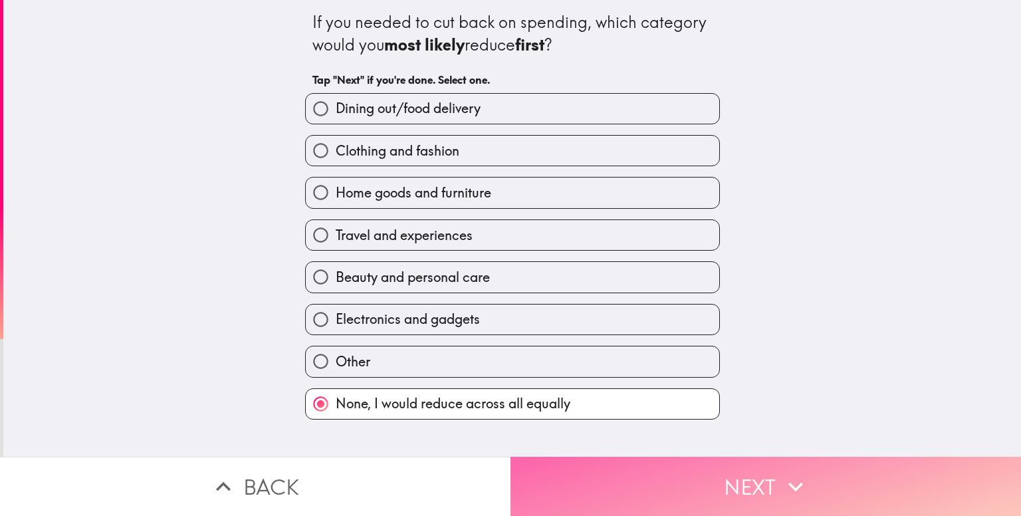
click at [628, 471] on button "Next" at bounding box center [766, 486] width 511 height 59
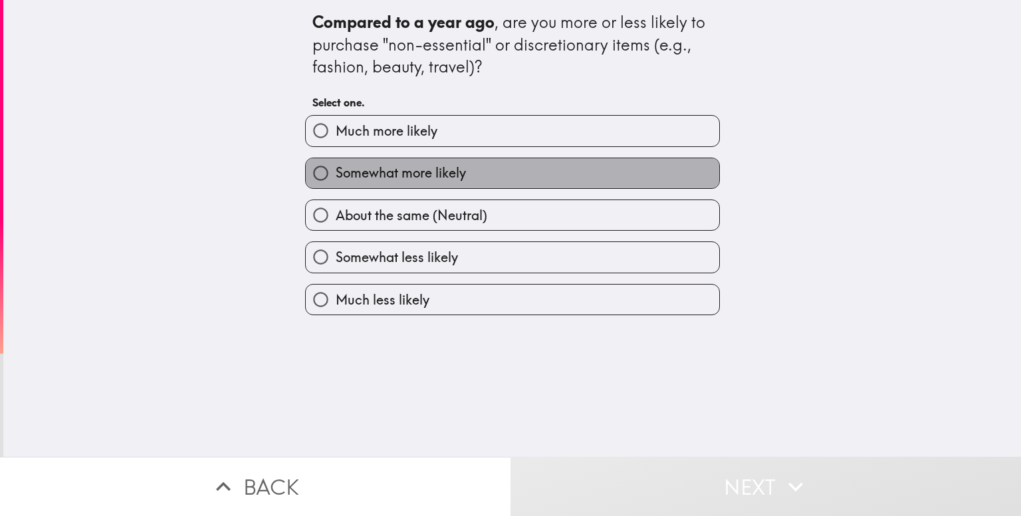
click at [620, 176] on label "Somewhat more likely" at bounding box center [513, 173] width 414 height 30
click at [336, 176] on input "Somewhat more likely" at bounding box center [321, 173] width 30 height 30
radio input "true"
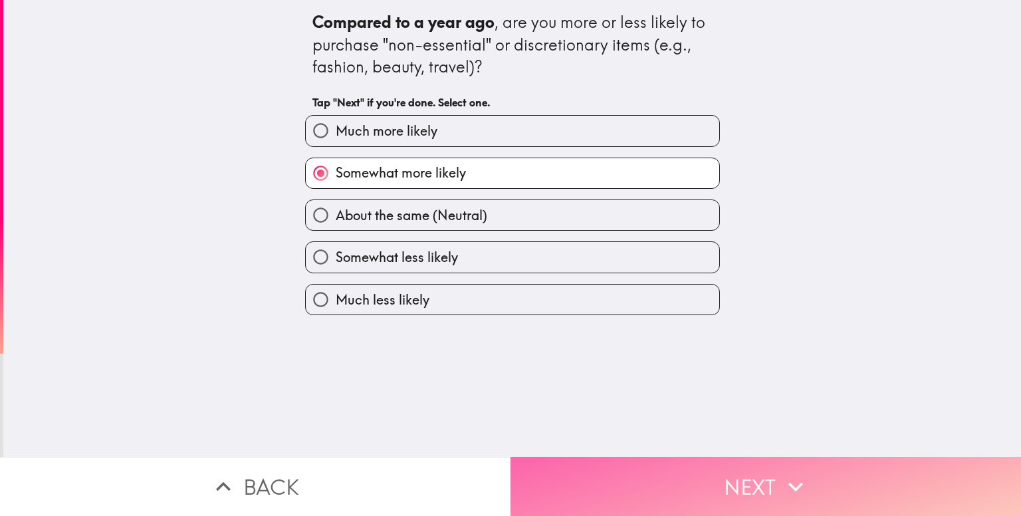
click at [638, 457] on button "Next" at bounding box center [766, 486] width 511 height 59
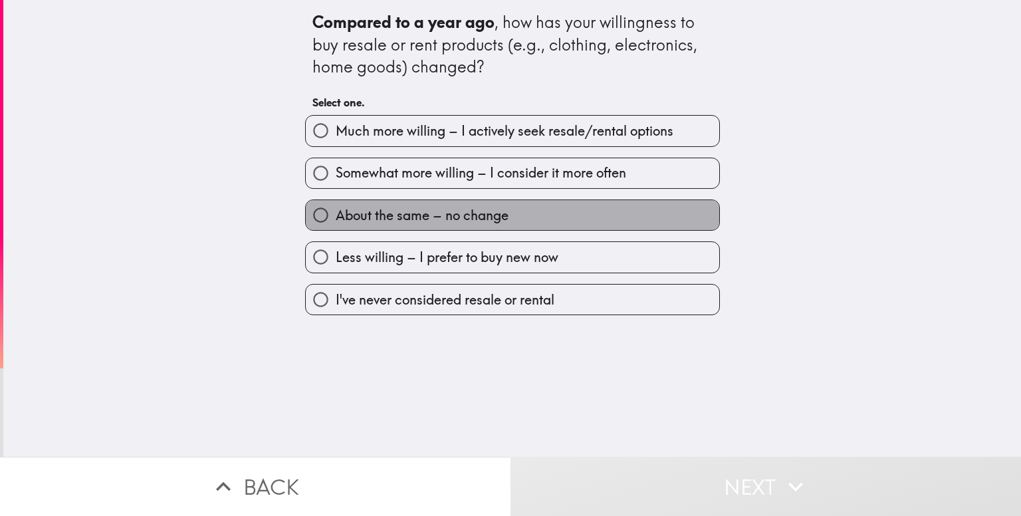
click at [630, 219] on label "About the same – no change" at bounding box center [513, 215] width 414 height 30
click at [336, 219] on input "About the same – no change" at bounding box center [321, 215] width 30 height 30
radio input "true"
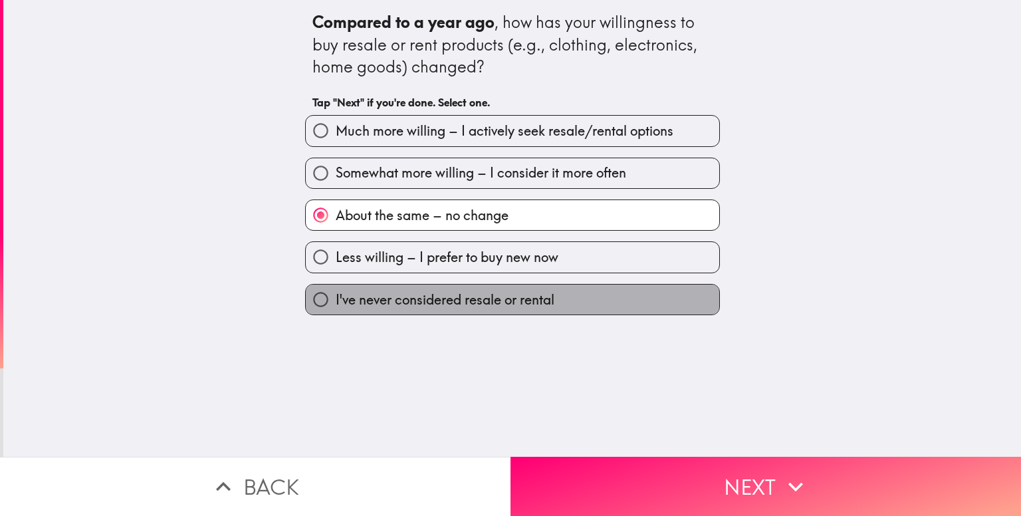
click at [562, 301] on label "I've never considered resale or rental" at bounding box center [513, 300] width 414 height 30
click at [336, 301] on input "I've never considered resale or rental" at bounding box center [321, 300] width 30 height 30
radio input "true"
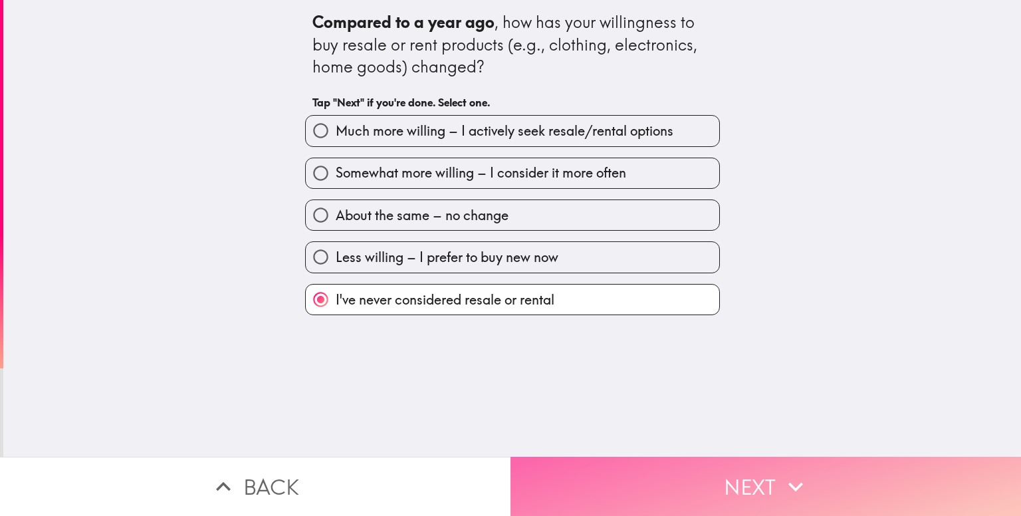
click at [595, 489] on button "Next" at bounding box center [766, 486] width 511 height 59
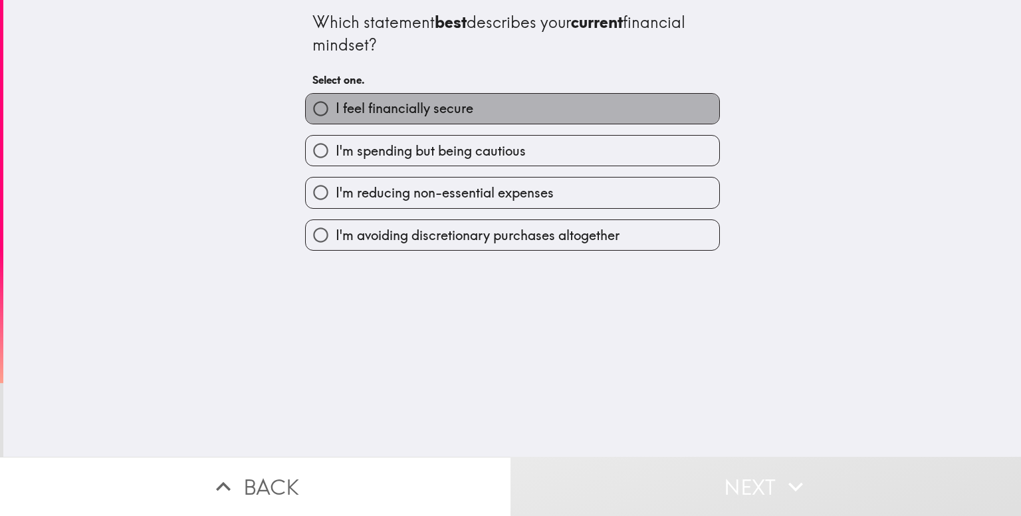
click at [543, 102] on label "I feel financially secure" at bounding box center [513, 109] width 414 height 30
click at [336, 102] on input "I feel financially secure" at bounding box center [321, 109] width 30 height 30
radio input "true"
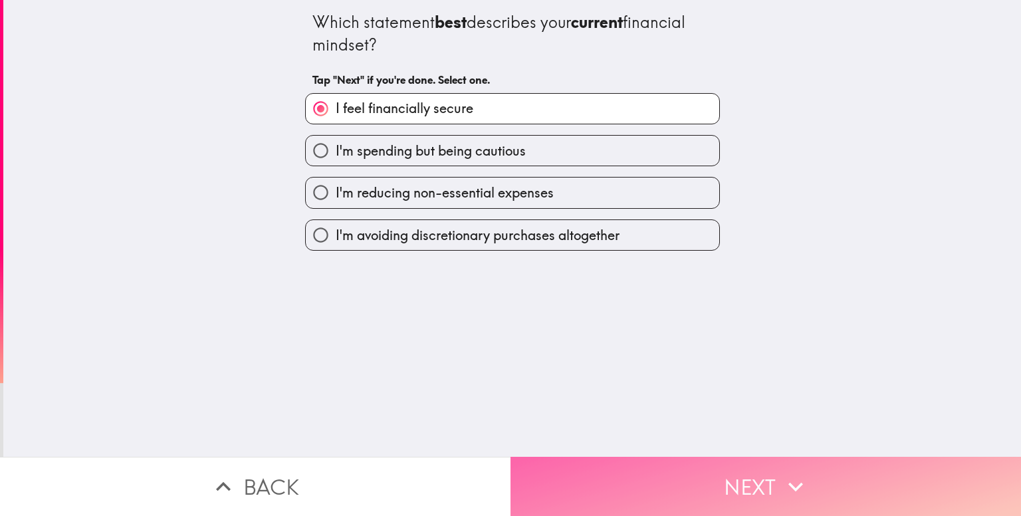
click at [608, 457] on button "Next" at bounding box center [766, 486] width 511 height 59
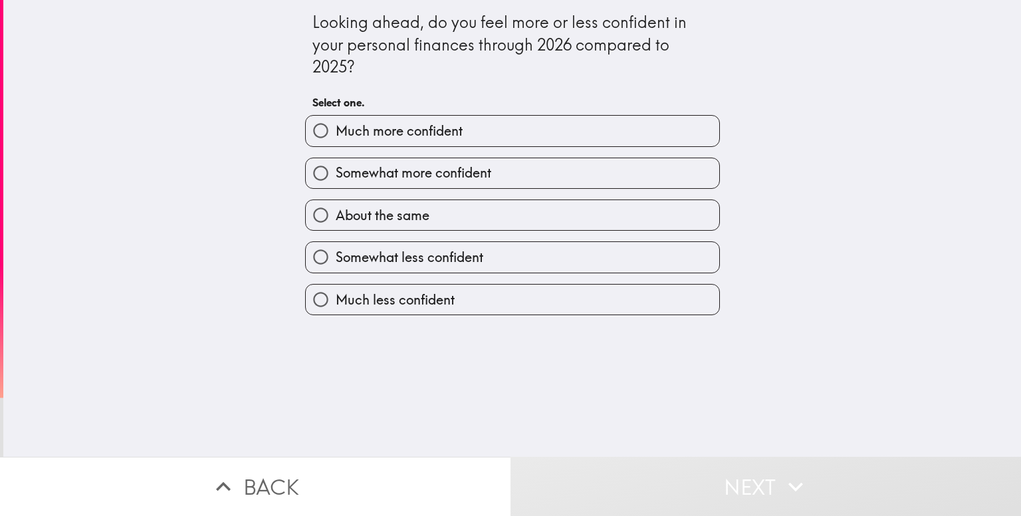
click at [539, 173] on label "Somewhat more confident" at bounding box center [513, 173] width 414 height 30
click at [336, 173] on input "Somewhat more confident" at bounding box center [321, 173] width 30 height 30
radio input "true"
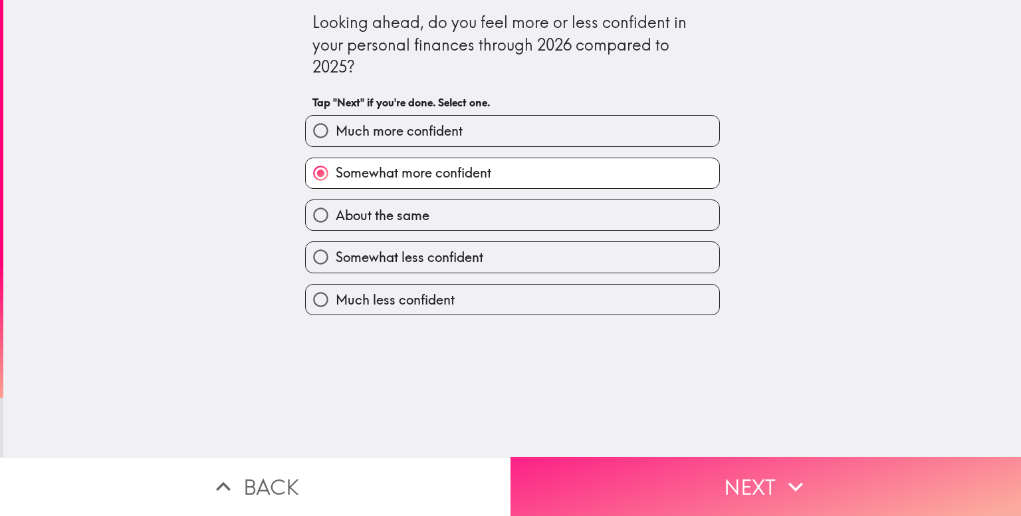
click at [631, 471] on button "Next" at bounding box center [766, 486] width 511 height 59
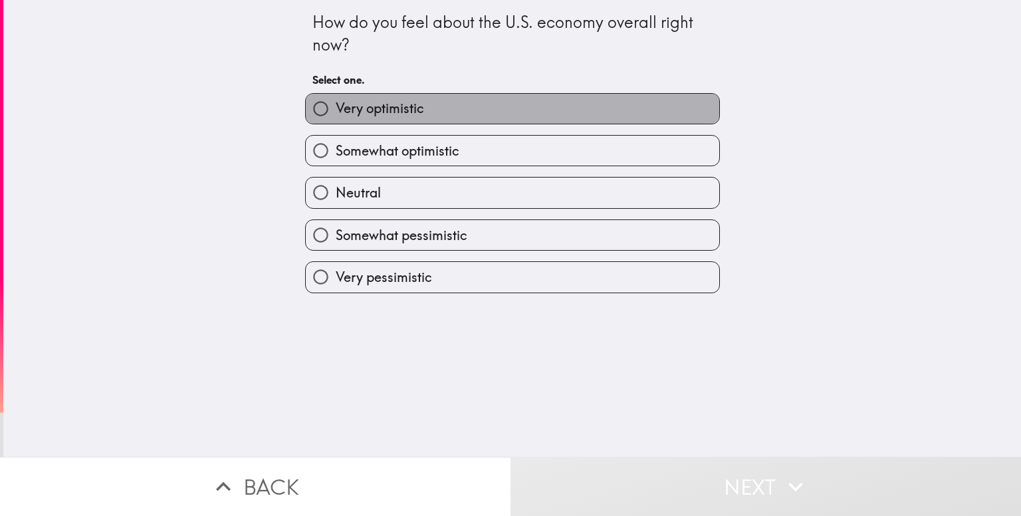
click at [628, 112] on label "Very optimistic" at bounding box center [513, 109] width 414 height 30
click at [336, 112] on input "Very optimistic" at bounding box center [321, 109] width 30 height 30
radio input "true"
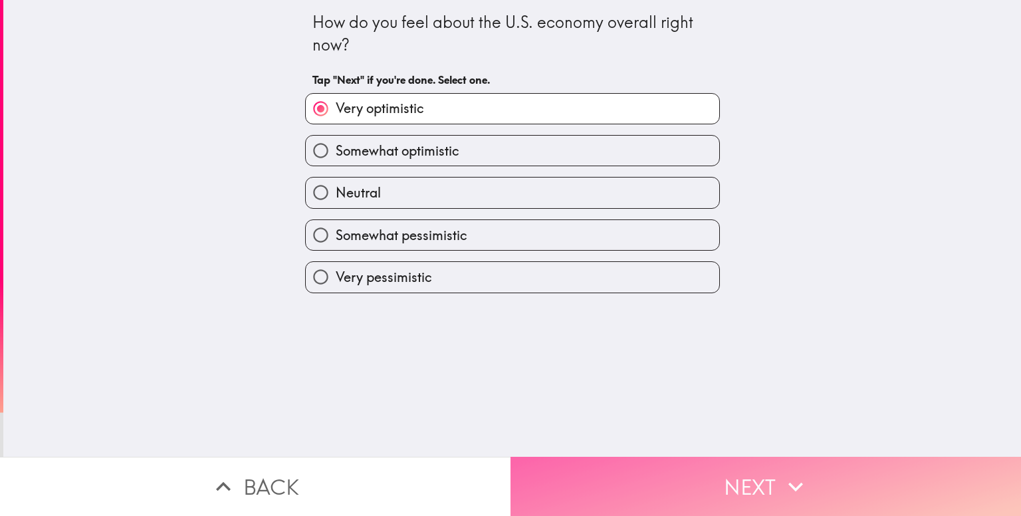
click at [645, 483] on button "Next" at bounding box center [766, 486] width 511 height 59
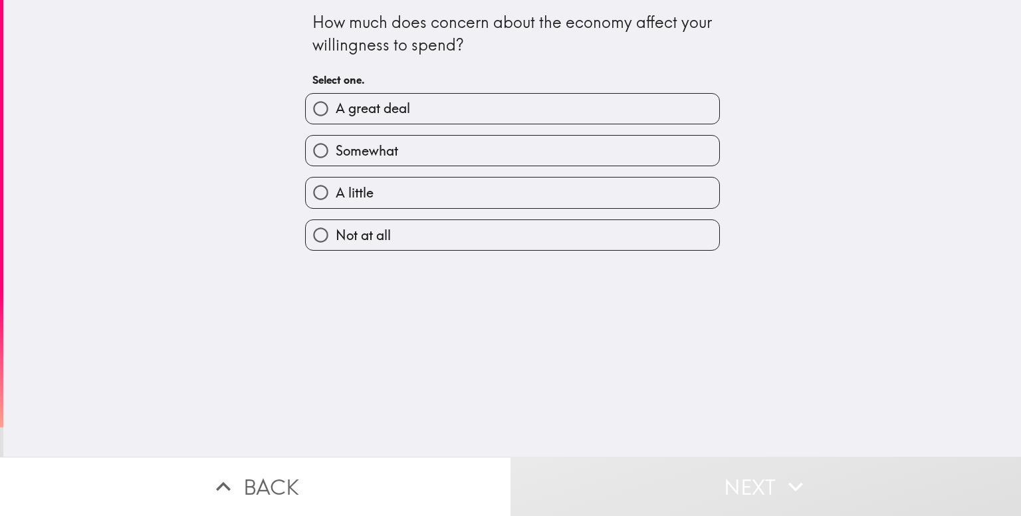
drag, startPoint x: 513, startPoint y: 198, endPoint x: 566, endPoint y: 422, distance: 229.6
click at [566, 422] on div "How much does concern about the economy affect your willingness to spend? Selec…" at bounding box center [512, 228] width 1018 height 457
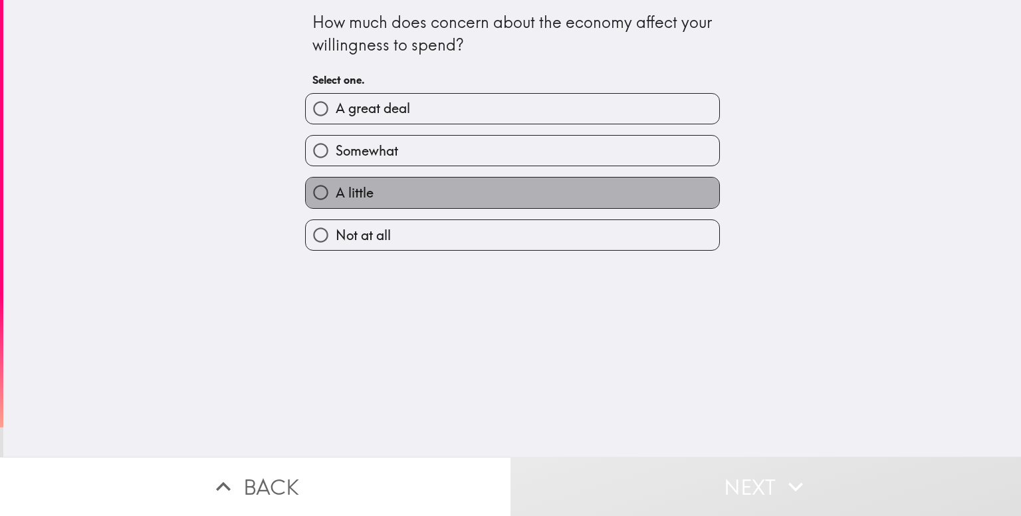
click at [372, 187] on label "A little" at bounding box center [513, 193] width 414 height 30
click at [336, 187] on input "A little" at bounding box center [321, 193] width 30 height 30
radio input "true"
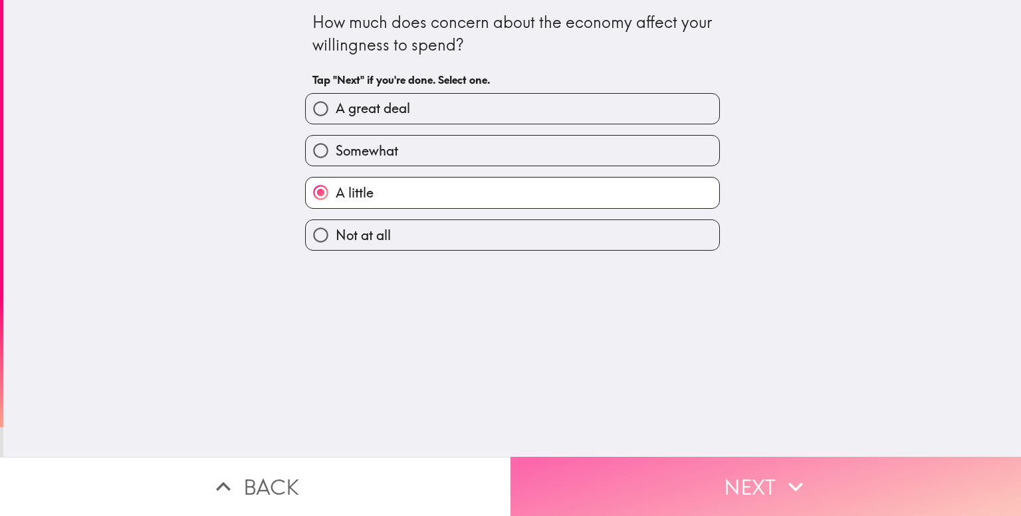
click at [584, 464] on button "Next" at bounding box center [766, 486] width 511 height 59
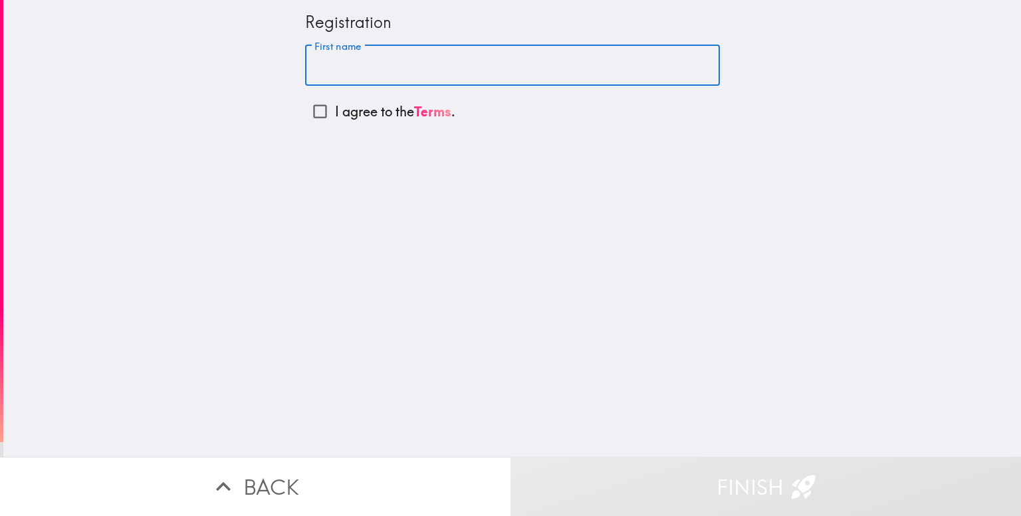
click at [361, 62] on input "First name" at bounding box center [512, 65] width 415 height 41
type input "س"
type input "s"
type input "[PERSON_NAME]"
click at [312, 110] on input "I agree to the Terms ." at bounding box center [320, 111] width 30 height 30
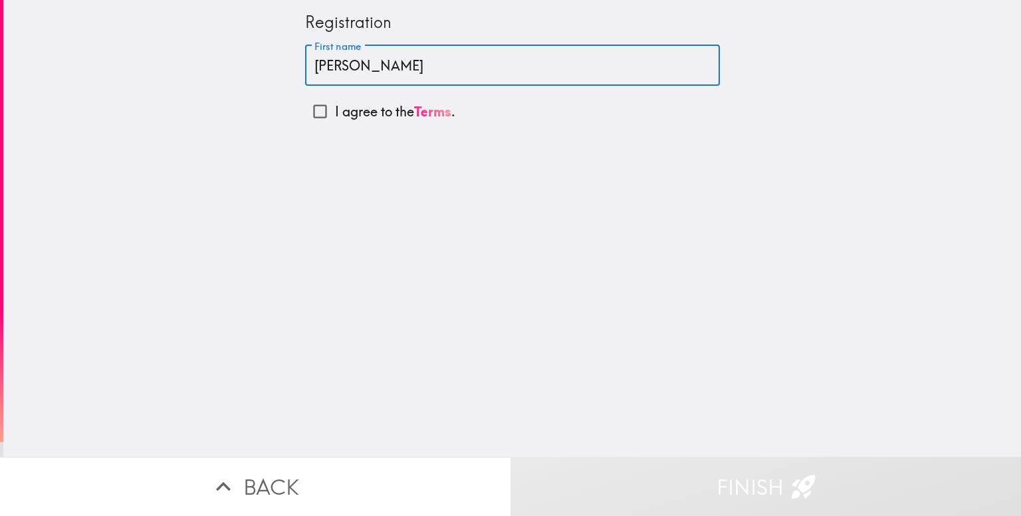
checkbox input "true"
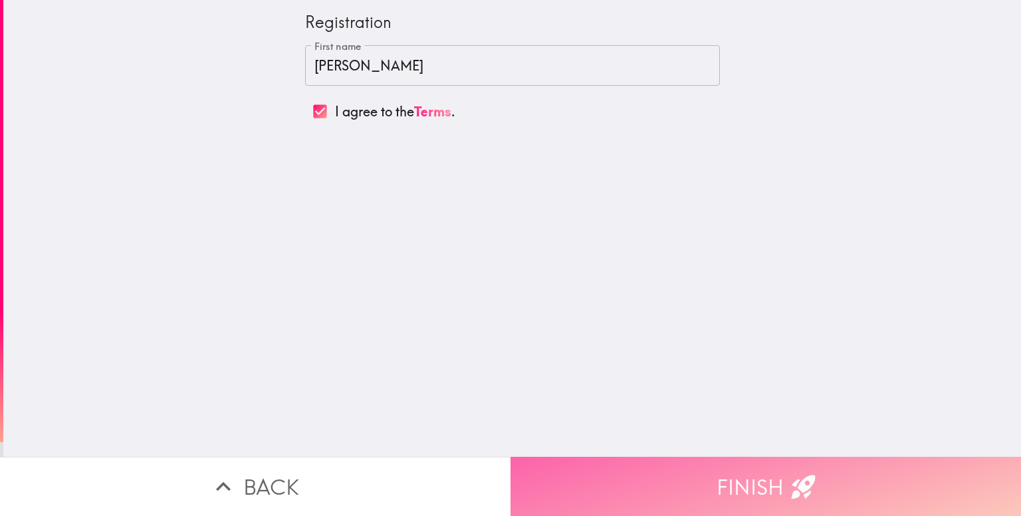
click at [636, 473] on button "Finish" at bounding box center [766, 486] width 511 height 59
